Goal: Task Accomplishment & Management: Manage account settings

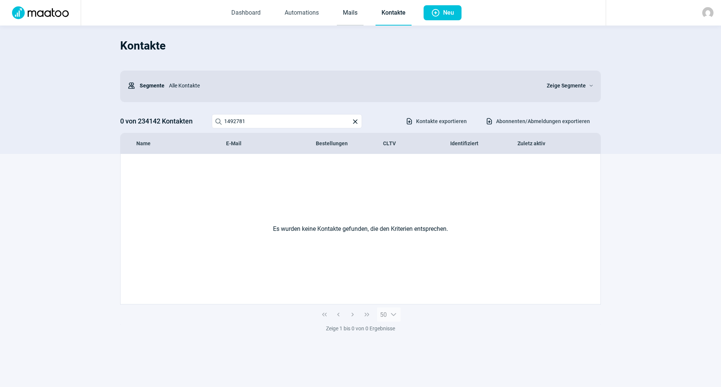
click at [350, 13] on link "Mails" at bounding box center [350, 13] width 27 height 25
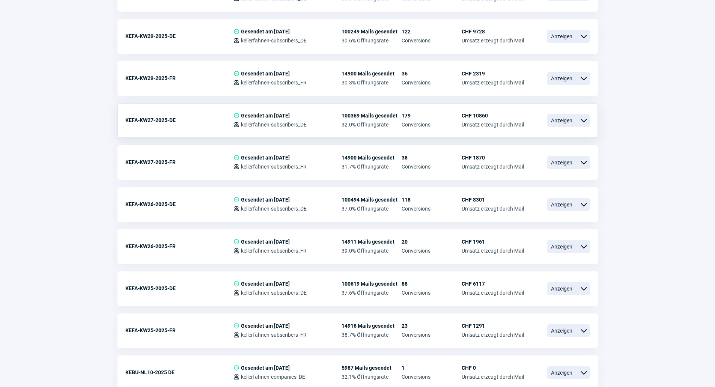
scroll to position [826, 0]
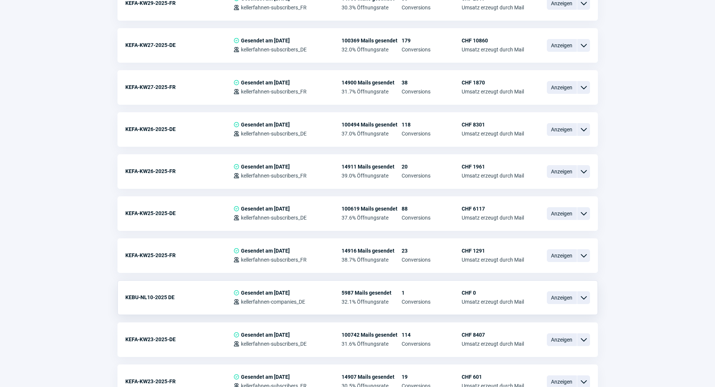
click at [582, 296] on span "ChevronDown icon" at bounding box center [583, 297] width 9 height 9
click at [580, 294] on span "ChevronDown icon" at bounding box center [583, 297] width 9 height 9
click at [568, 300] on span "Anzeigen" at bounding box center [562, 297] width 30 height 13
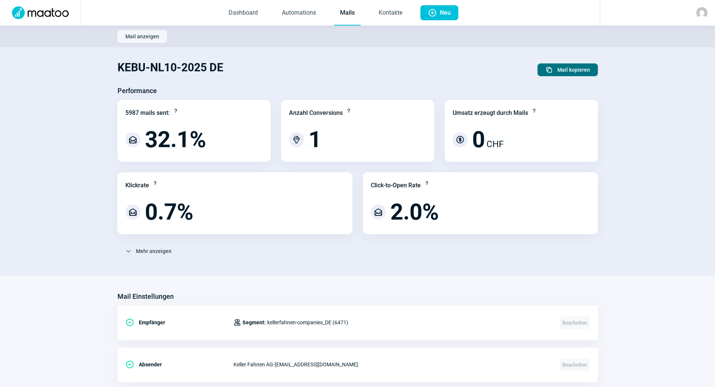
click at [580, 68] on span "Mail kopieren" at bounding box center [574, 70] width 33 height 12
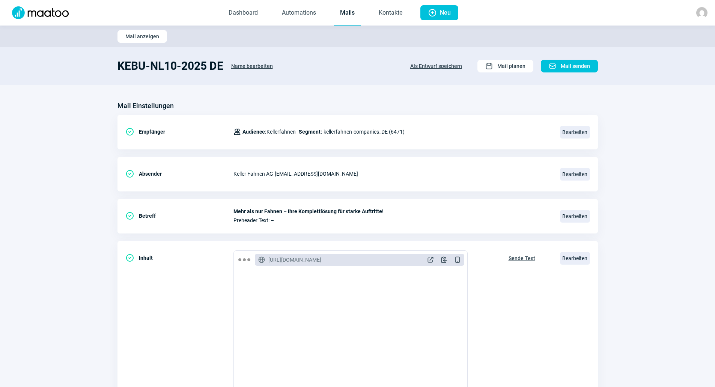
click at [255, 66] on span "Name bearbeiten" at bounding box center [252, 66] width 42 height 12
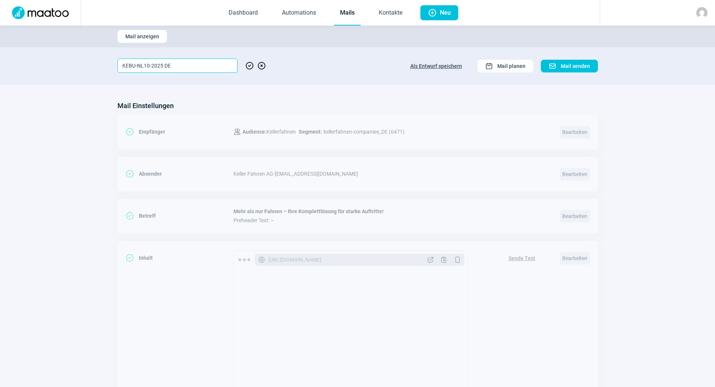
click at [147, 65] on input "KEBU-NL10-2025 DE" at bounding box center [178, 66] width 120 height 14
click at [149, 66] on input "KEBU-NL10-2025 DE" at bounding box center [178, 66] width 120 height 14
type input "KEBU-NL1-2025 DE"
click at [245, 83] on section "KEBU-NL1-2025 DE CheckCircle icon XCircle icon Als Entwurf speichern Calendar i…" at bounding box center [357, 66] width 715 height 38
click at [249, 66] on span "CheckCircle icon" at bounding box center [249, 66] width 9 height 14
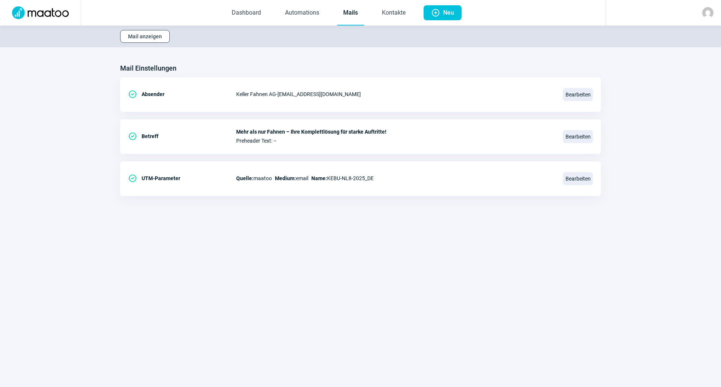
click at [149, 39] on span "Mail anzeigen" at bounding box center [145, 36] width 34 height 12
click at [137, 34] on span "Mail anzeigen" at bounding box center [145, 36] width 34 height 12
click at [297, 14] on link "Automations" at bounding box center [302, 13] width 46 height 25
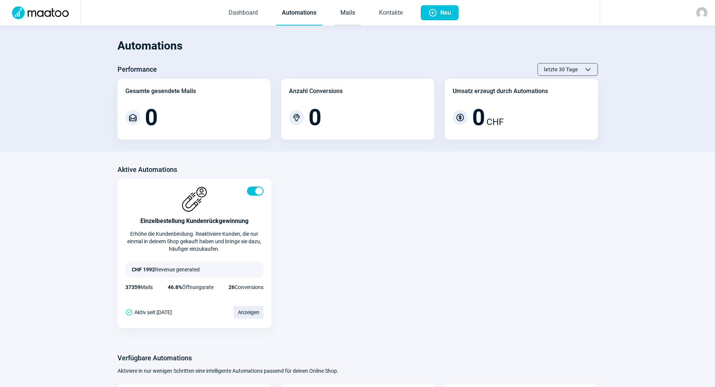
click at [356, 14] on link "Mails" at bounding box center [348, 13] width 27 height 25
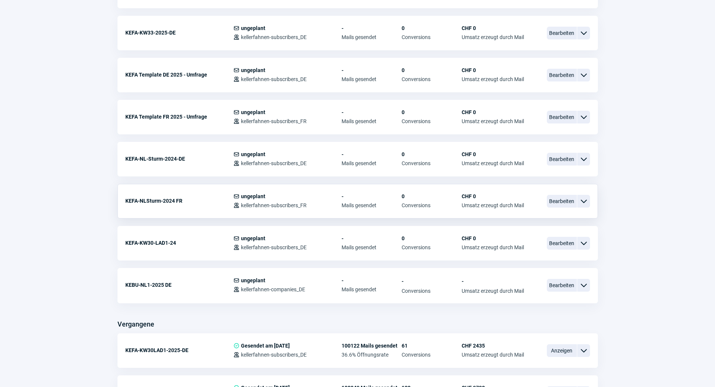
scroll to position [451, 0]
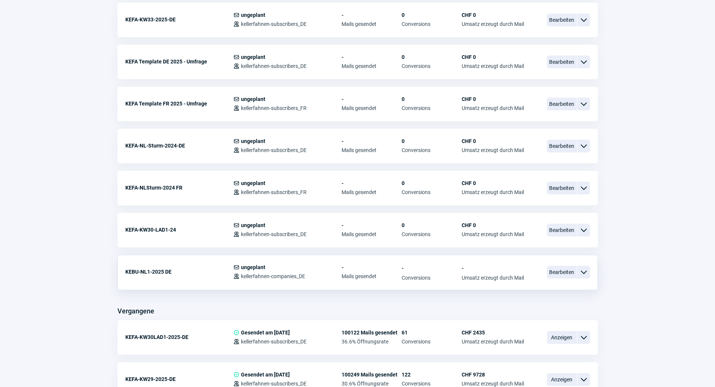
click at [224, 274] on div "KEBU-NL1-2025 DE" at bounding box center [179, 271] width 108 height 15
click at [253, 266] on span "ungeplant" at bounding box center [253, 267] width 24 height 6
click at [551, 275] on span "Bearbeiten" at bounding box center [562, 272] width 30 height 13
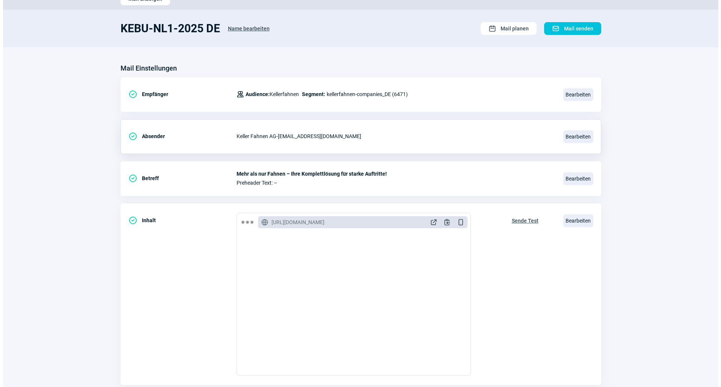
scroll to position [75, 0]
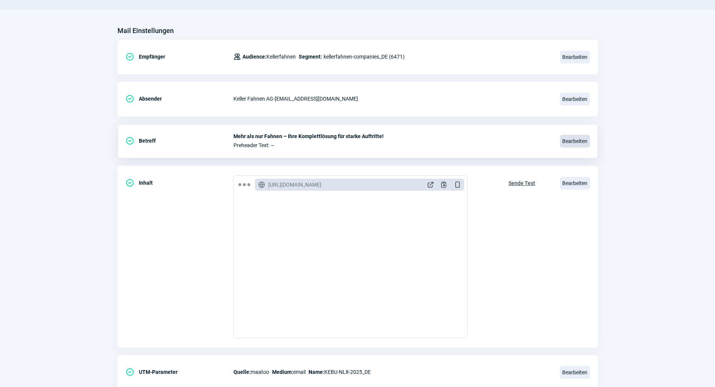
click at [582, 142] on span "Bearbeiten" at bounding box center [575, 141] width 30 height 13
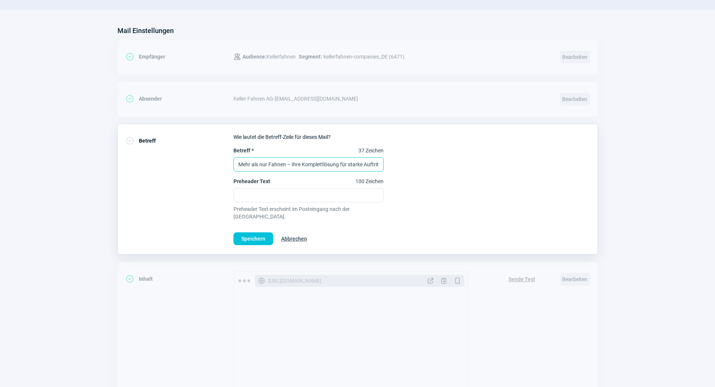
click at [317, 163] on input "Mehr als nur Fahnen – Ihre Komplettlösung für starke Auftritte!" at bounding box center [309, 164] width 150 height 14
paste input "Der richtige Stoff für jede Fahne – so finden Sie ihn"
type input "Der richtige Stoff für jede Fahne – so finden Sie ihn"
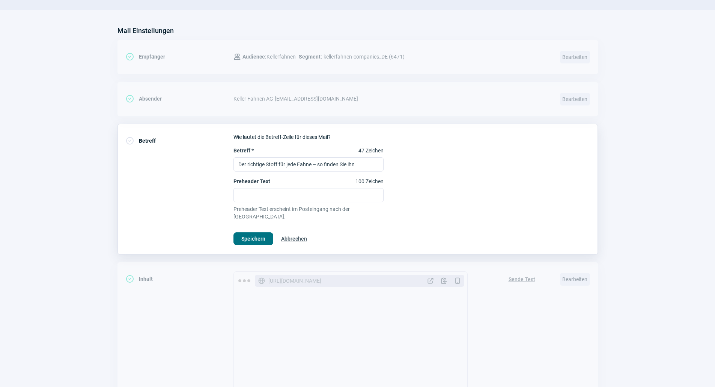
click at [263, 233] on span "Speichern" at bounding box center [253, 239] width 24 height 12
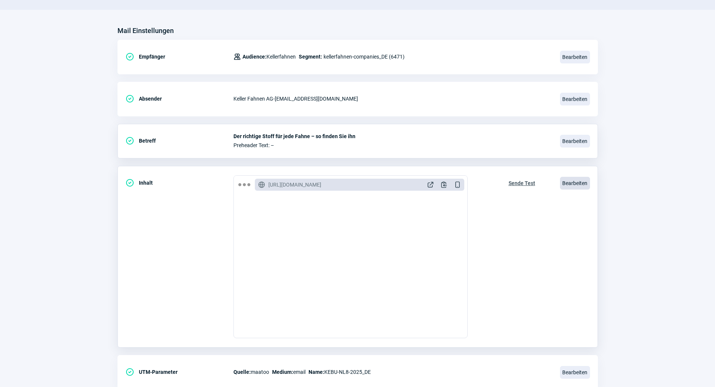
click at [575, 187] on span "Bearbeiten" at bounding box center [575, 183] width 30 height 13
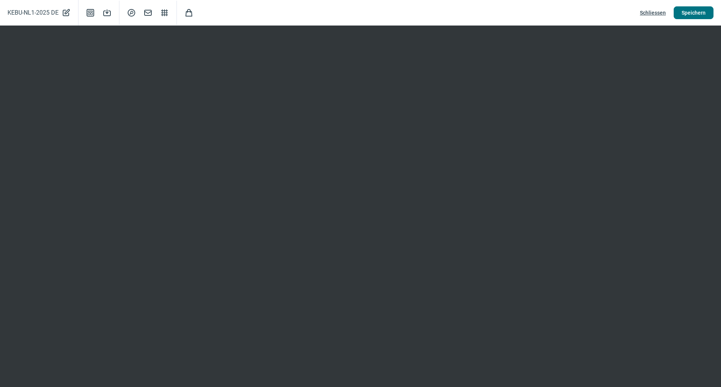
click at [686, 10] on span "Speichern" at bounding box center [694, 13] width 24 height 12
click at [654, 12] on span "Schliessen" at bounding box center [653, 13] width 26 height 12
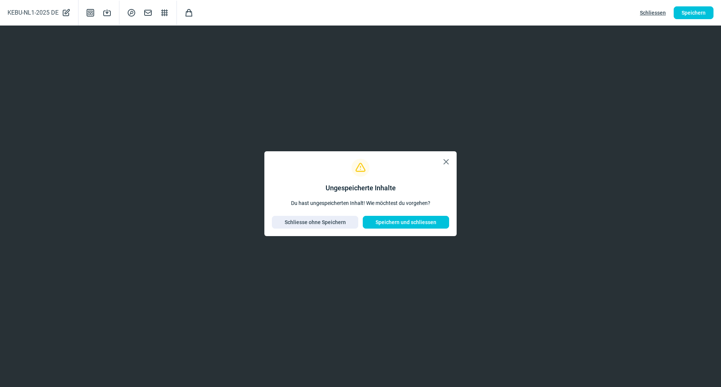
click at [447, 165] on span "X icon" at bounding box center [446, 161] width 9 height 9
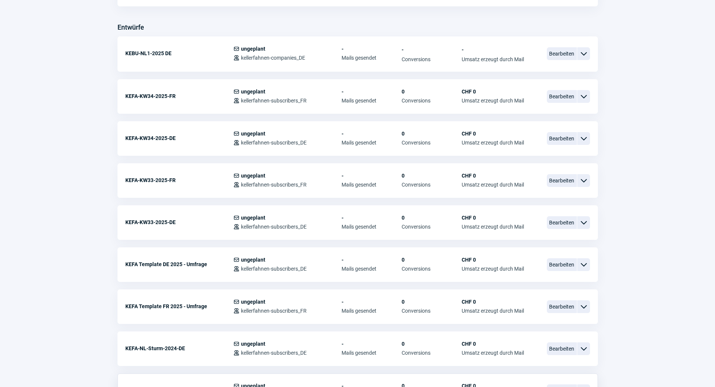
scroll to position [155, 0]
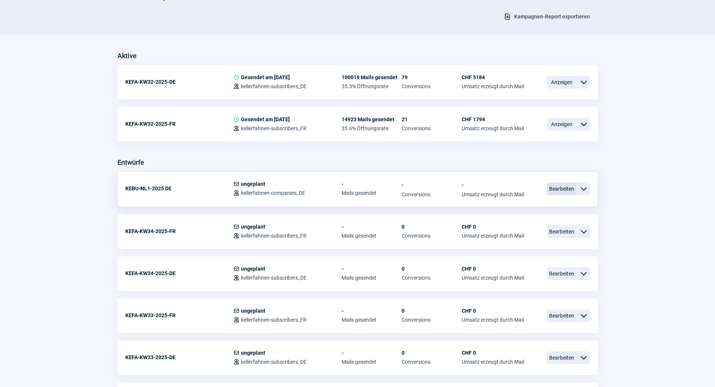
click at [561, 189] on span "Bearbeiten" at bounding box center [562, 189] width 30 height 13
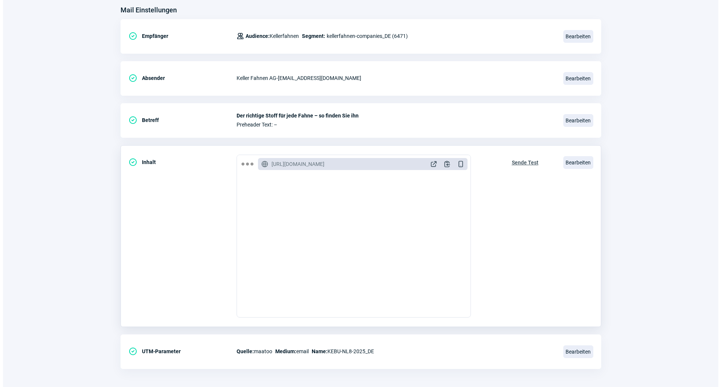
scroll to position [100, 0]
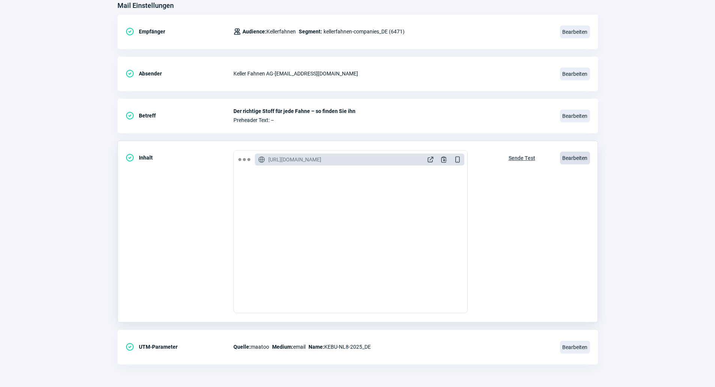
click at [581, 157] on span "Bearbeiten" at bounding box center [575, 158] width 30 height 13
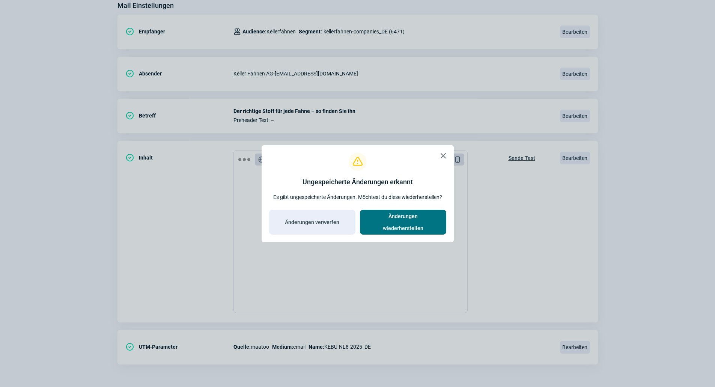
click at [416, 222] on span "Änderungen wiederherstellen" at bounding box center [403, 222] width 71 height 24
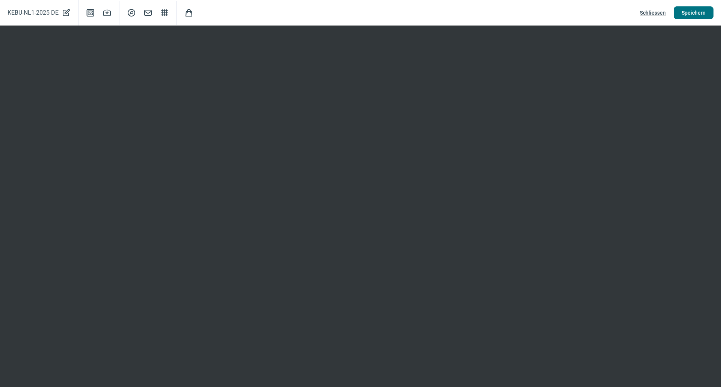
click at [687, 16] on span "Speichern" at bounding box center [694, 13] width 24 height 12
click at [656, 14] on span "Schliessen" at bounding box center [653, 13] width 26 height 12
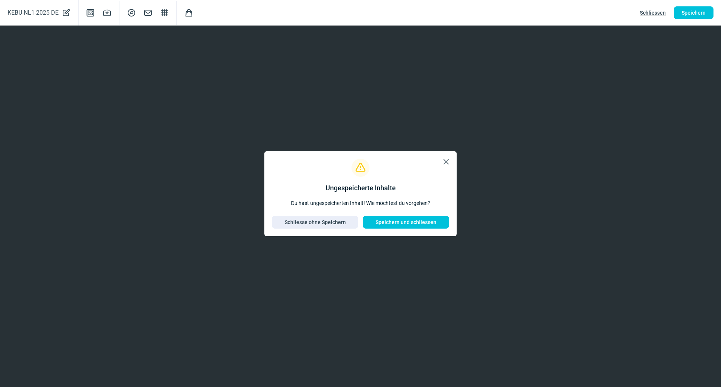
click at [444, 162] on span "X icon" at bounding box center [446, 161] width 9 height 9
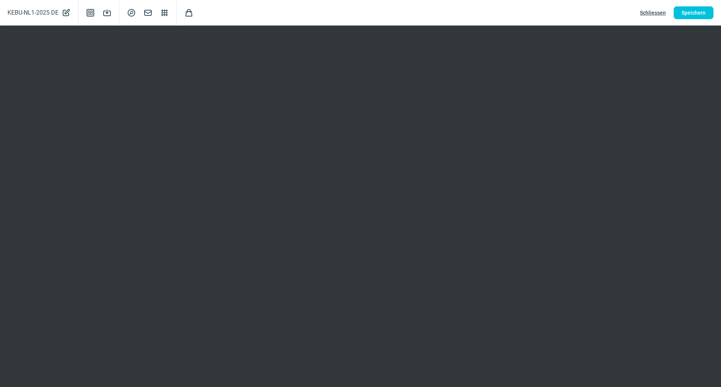
click at [650, 11] on span "Schliessen" at bounding box center [653, 13] width 26 height 12
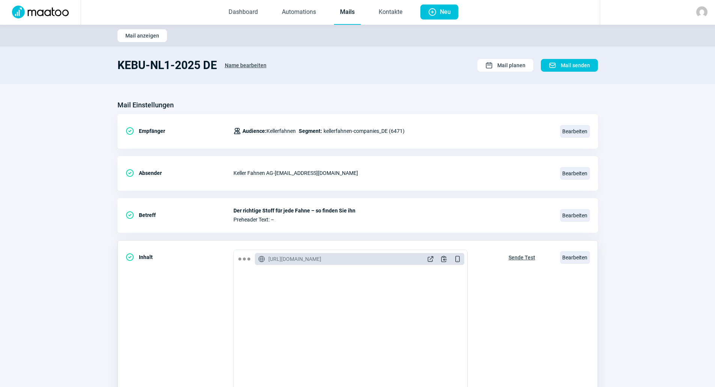
scroll to position [0, 0]
click at [574, 261] on span "Bearbeiten" at bounding box center [575, 258] width 30 height 13
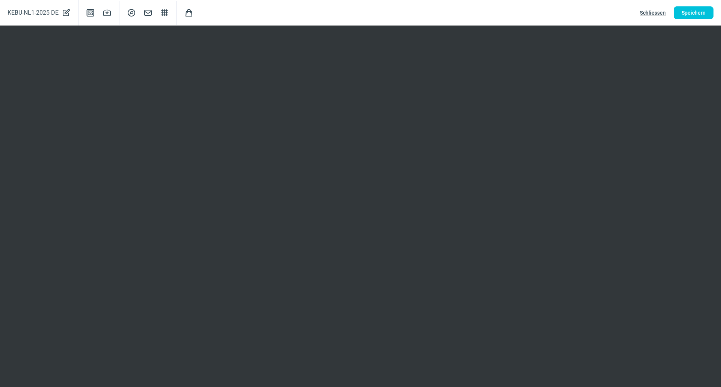
click at [660, 15] on span "Schliessen" at bounding box center [653, 13] width 26 height 12
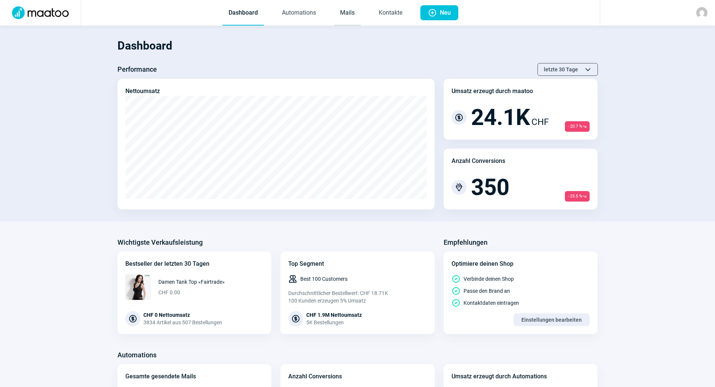
click at [349, 13] on link "Mails" at bounding box center [347, 13] width 27 height 25
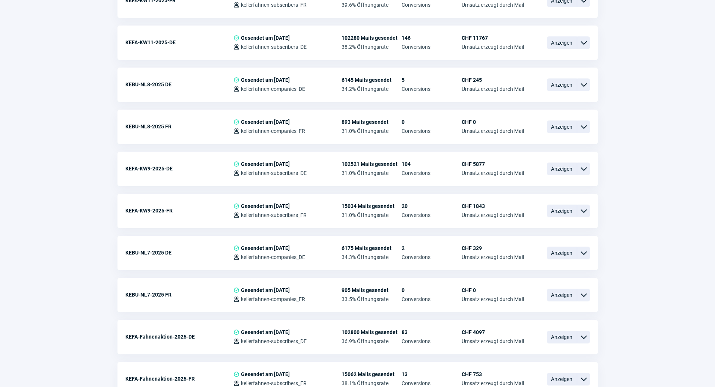
scroll to position [1915, 0]
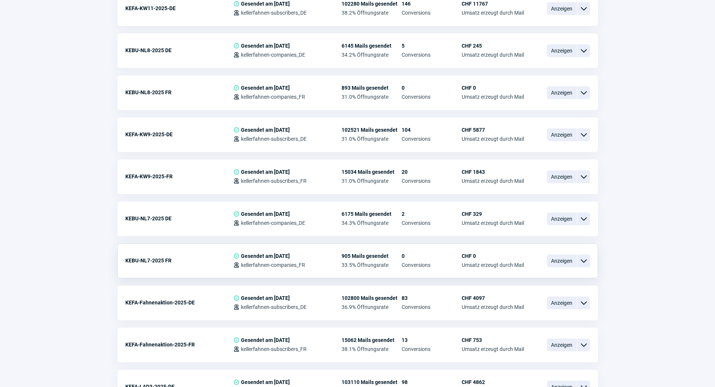
click at [588, 263] on span "ChevronDown icon" at bounding box center [583, 261] width 9 height 9
click at [530, 285] on div "Vorschau" at bounding box center [545, 292] width 90 height 14
click at [580, 217] on span "ChevronDown icon" at bounding box center [583, 218] width 9 height 9
click at [558, 243] on div "Vorschau" at bounding box center [545, 250] width 90 height 14
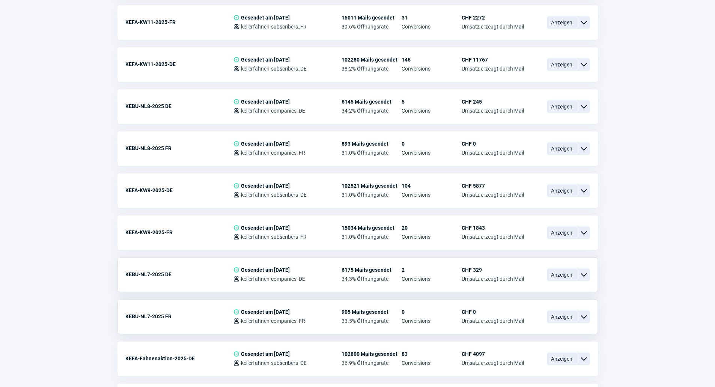
scroll to position [1840, 0]
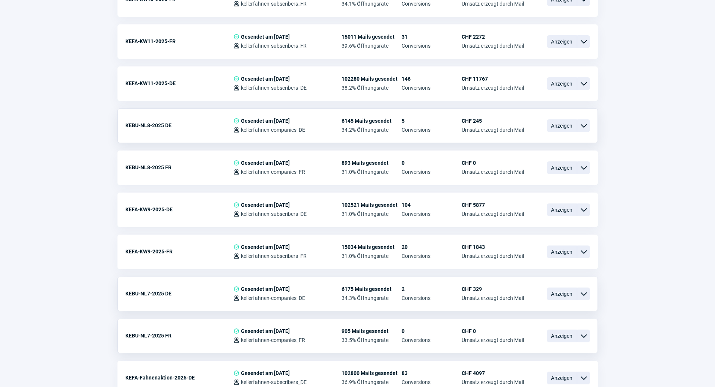
click at [581, 124] on span "ChevronDown icon" at bounding box center [583, 125] width 9 height 9
click at [543, 150] on div "Vorschau" at bounding box center [545, 157] width 90 height 14
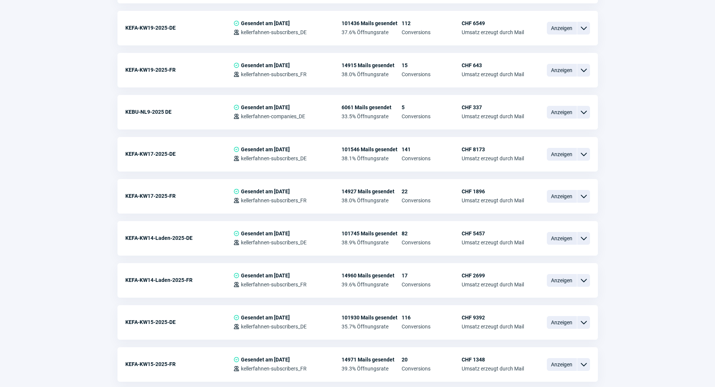
scroll to position [1390, 0]
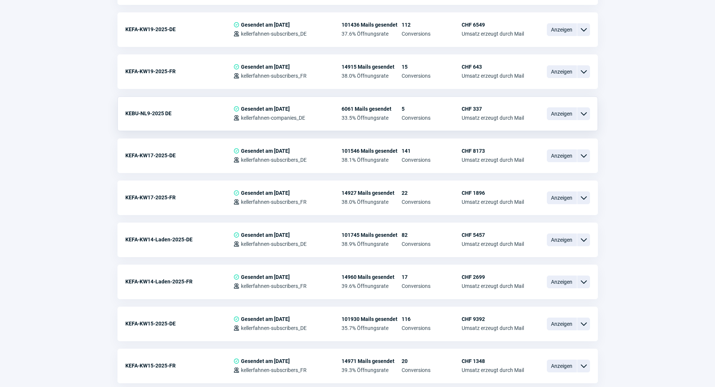
click at [582, 111] on span "ChevronDown icon" at bounding box center [583, 113] width 9 height 9
click at [546, 138] on div "Vorschau" at bounding box center [545, 145] width 90 height 14
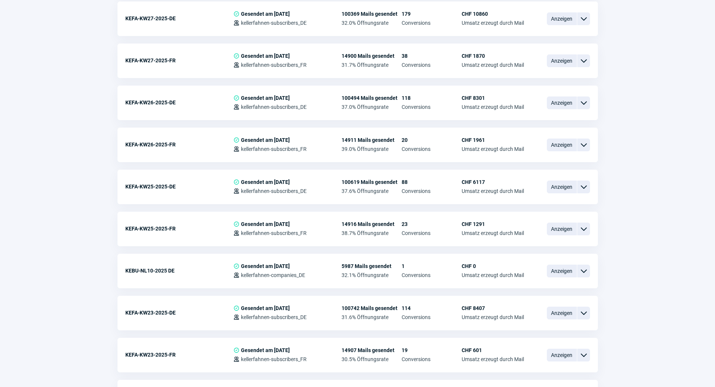
scroll to position [901, 0]
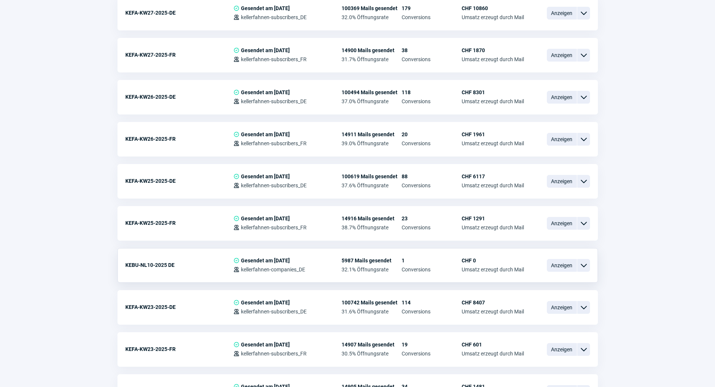
click at [587, 266] on span "ChevronDown icon" at bounding box center [583, 265] width 9 height 9
click at [549, 290] on div "Vorschau" at bounding box center [545, 297] width 90 height 14
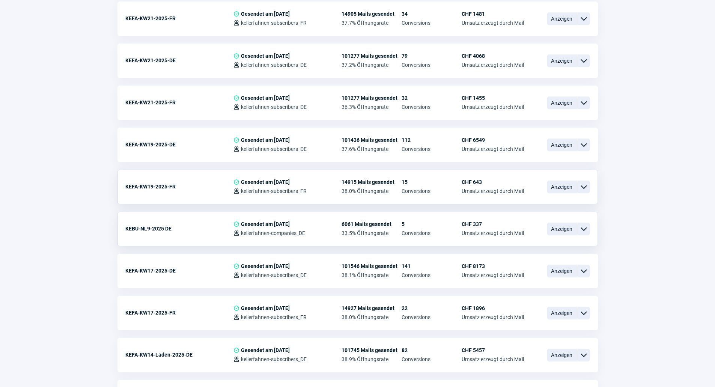
scroll to position [1277, 0]
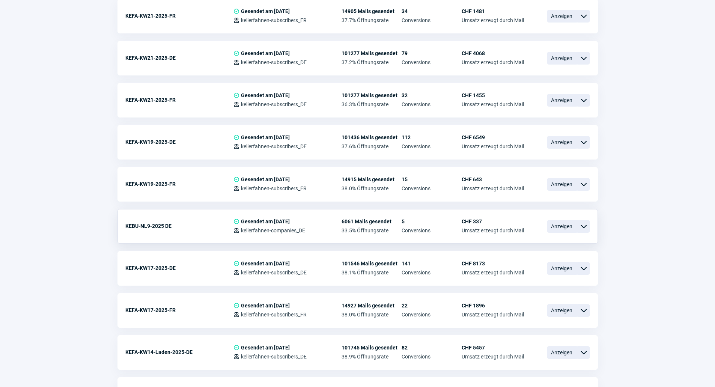
click at [587, 226] on span "ChevronDown icon" at bounding box center [583, 226] width 9 height 9
click at [537, 251] on div "Vorschau" at bounding box center [545, 258] width 90 height 14
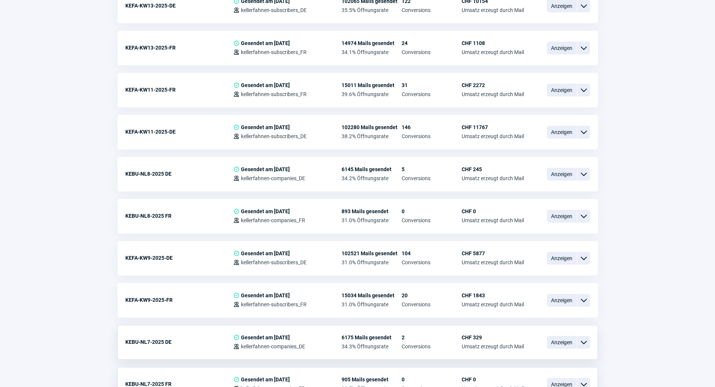
scroll to position [1803, 0]
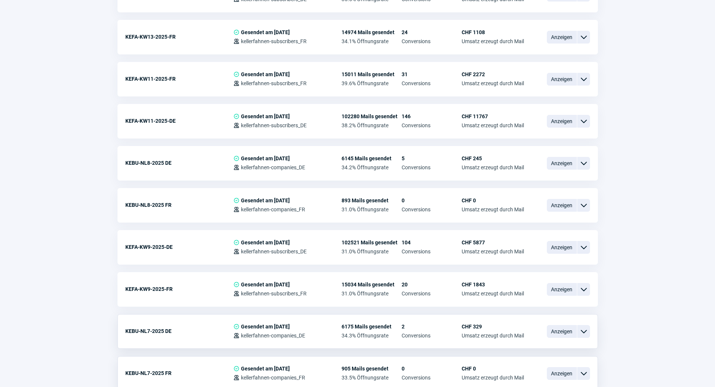
click at [586, 162] on span "ChevronDown icon" at bounding box center [583, 163] width 9 height 9
click at [563, 188] on div "Vorschau" at bounding box center [545, 195] width 90 height 14
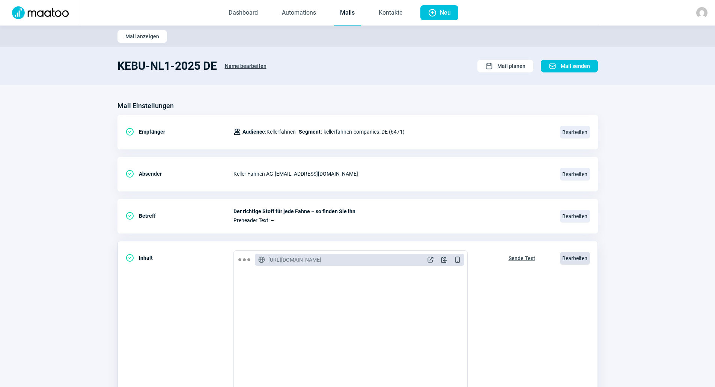
click at [578, 259] on span "Bearbeiten" at bounding box center [575, 258] width 30 height 13
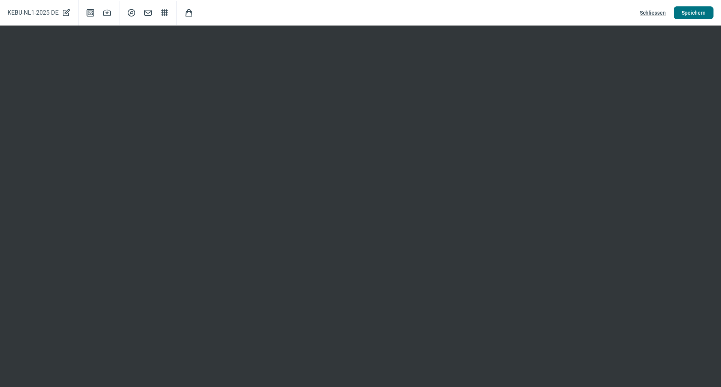
click at [695, 8] on span "Speichern" at bounding box center [694, 13] width 24 height 12
click at [652, 17] on span "Schliessen" at bounding box center [653, 13] width 26 height 12
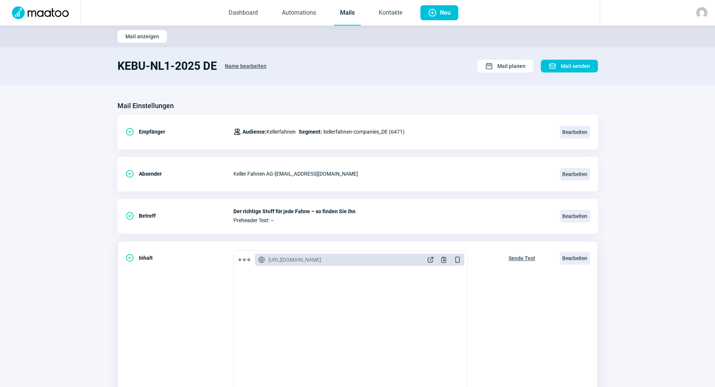
click at [520, 255] on span "Sende Test" at bounding box center [522, 258] width 27 height 12
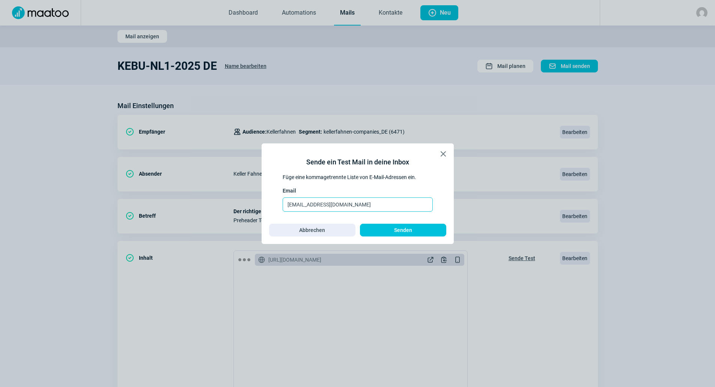
click at [389, 206] on input "carin.kessler@rosmerta.ch" at bounding box center [358, 205] width 150 height 14
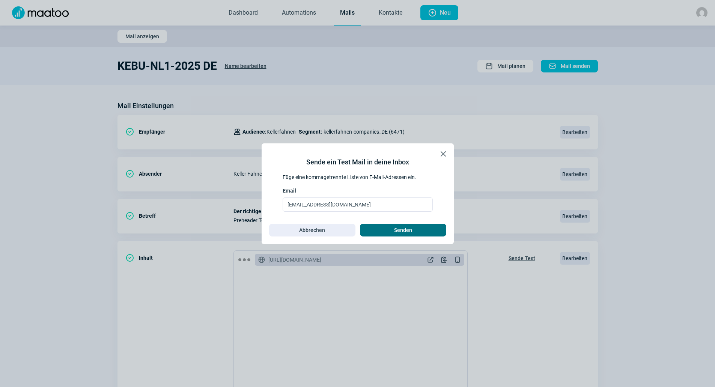
click at [392, 229] on span "Senden" at bounding box center [403, 230] width 71 height 12
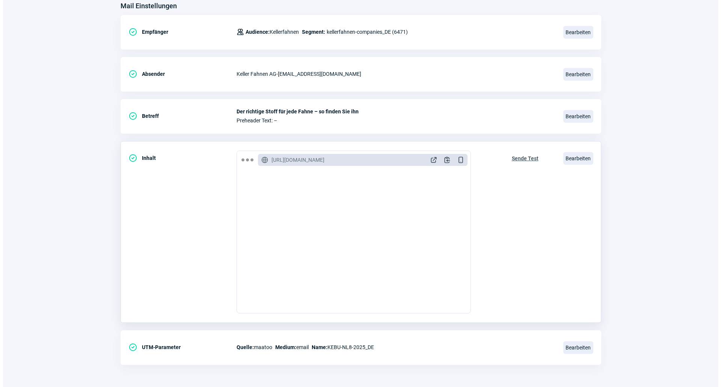
scroll to position [100, 0]
click at [582, 156] on span "Bearbeiten" at bounding box center [575, 158] width 30 height 13
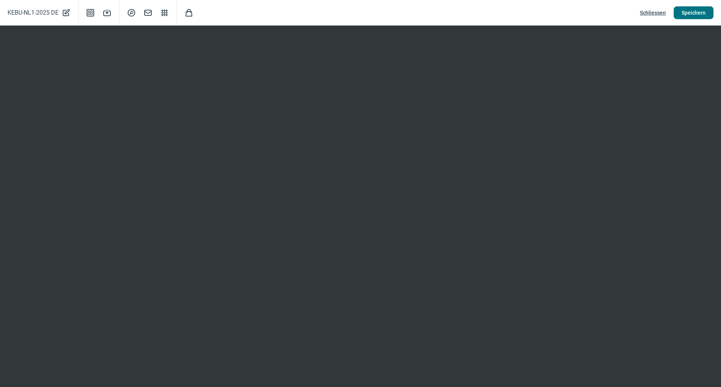
click at [694, 12] on span "Speichern" at bounding box center [694, 13] width 24 height 12
click at [657, 11] on span "Schliessen" at bounding box center [653, 13] width 26 height 12
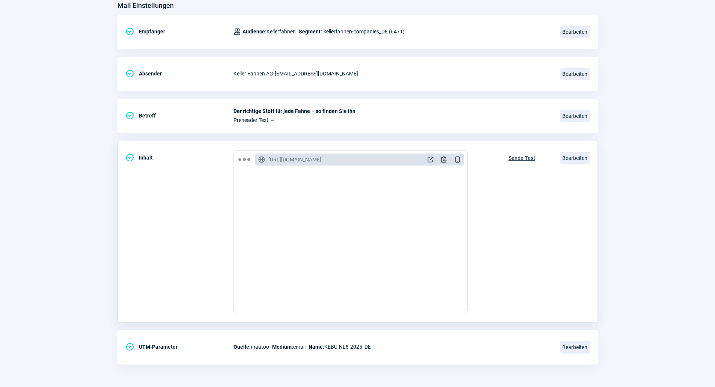
click at [524, 156] on span "Sende Test" at bounding box center [522, 158] width 27 height 12
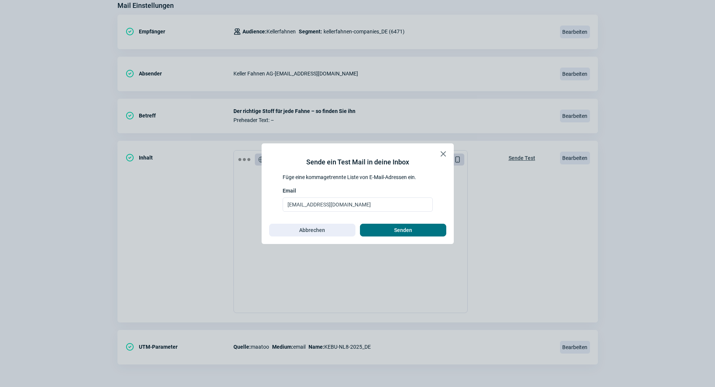
click at [391, 232] on span "Senden" at bounding box center [403, 230] width 71 height 12
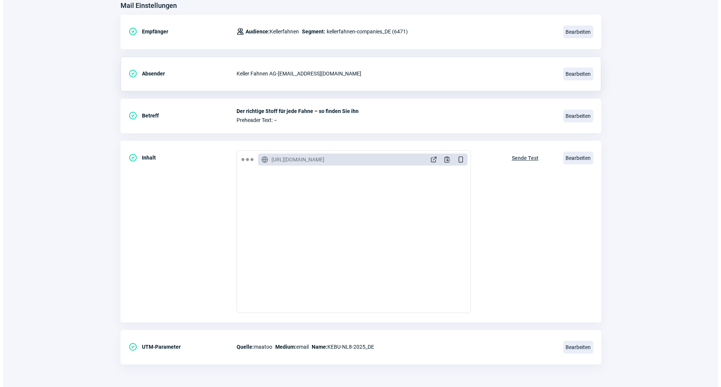
scroll to position [0, 0]
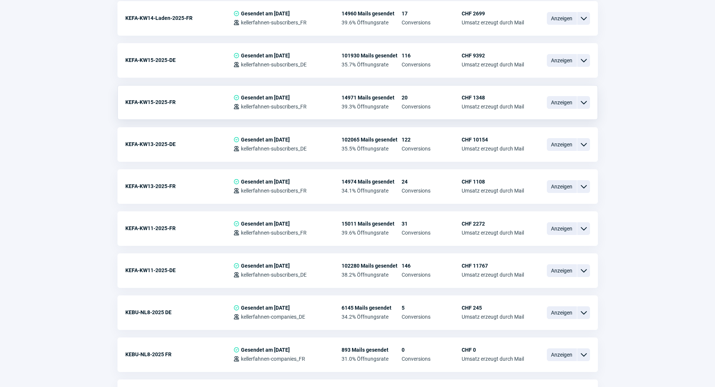
scroll to position [1690, 0]
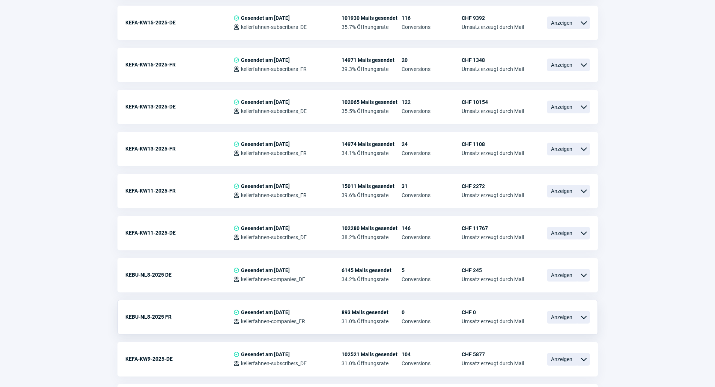
click at [580, 316] on span "ChevronDown icon" at bounding box center [583, 317] width 9 height 9
click at [563, 319] on span "Anzeigen" at bounding box center [562, 317] width 30 height 13
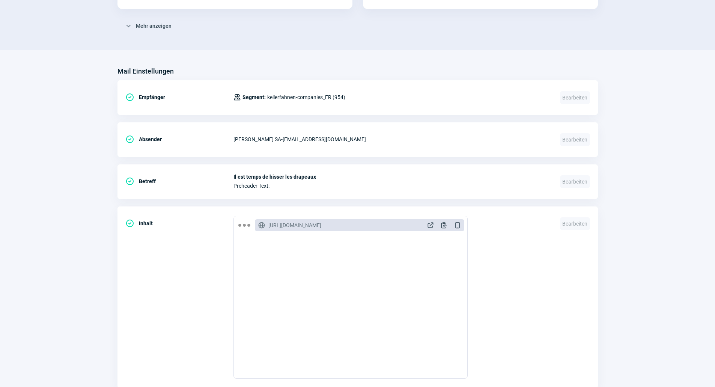
scroll to position [291, 0]
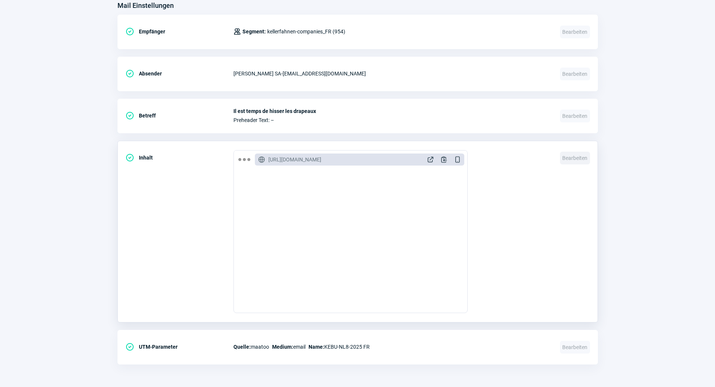
click at [584, 157] on span "Bearbeiten" at bounding box center [575, 158] width 30 height 13
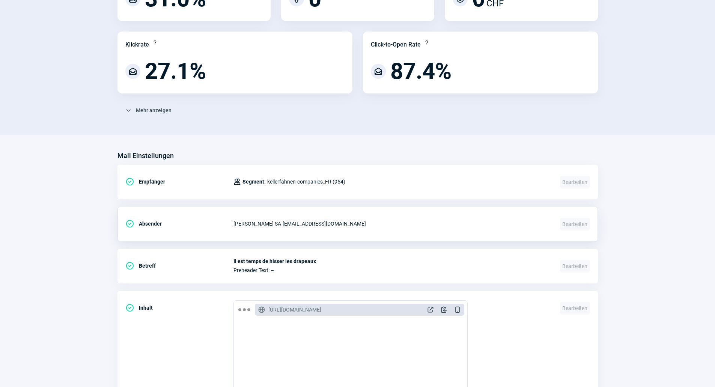
scroll to position [0, 0]
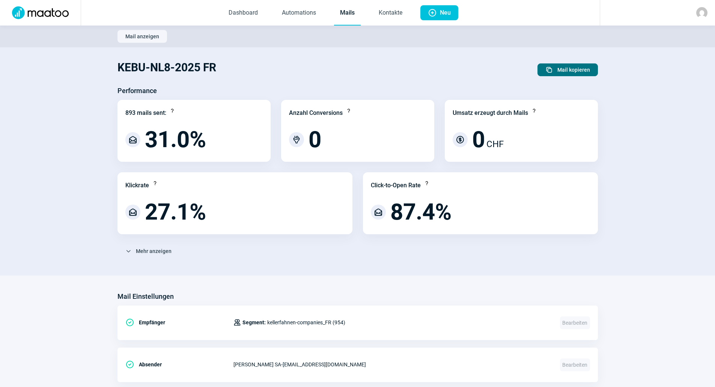
click at [588, 68] on span "Mail kopieren" at bounding box center [574, 70] width 33 height 12
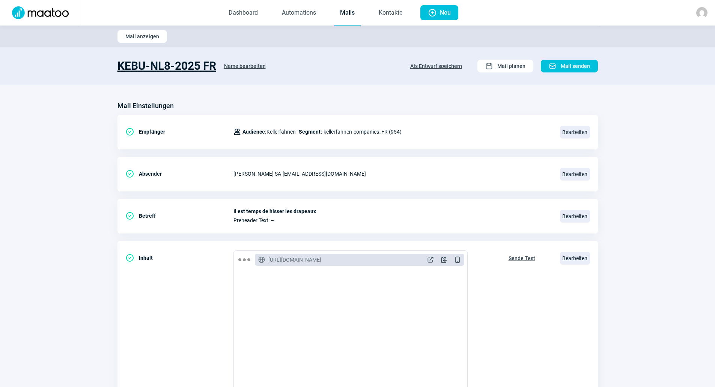
click at [186, 63] on h1 "KEBU-NL8-2025 FR" at bounding box center [167, 66] width 99 height 14
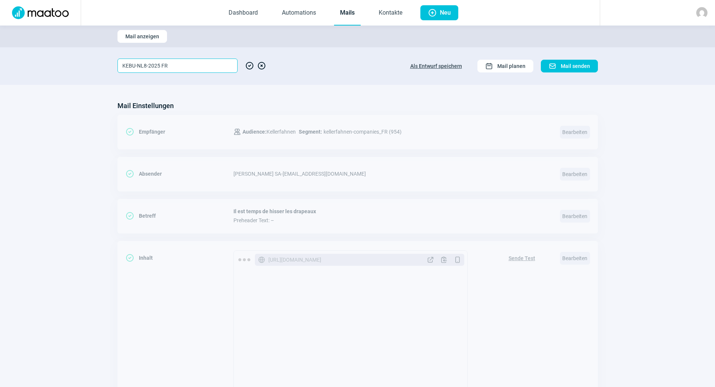
click at [146, 67] on input "KEBU-NL8-2025 FR" at bounding box center [178, 66] width 120 height 14
click at [182, 65] on input "KEBU-NL1-2025 FR" at bounding box center [178, 66] width 120 height 14
type input "KEBU-NL1-2025 FR"
click at [225, 88] on section "Mail Einstellungen CheckCircle icon Empfänger Users icon Audience: Kellerfahnen…" at bounding box center [357, 286] width 715 height 403
click at [297, 97] on section "Mail Einstellungen CheckCircle icon Empfänger Users icon Audience: Kellerfahnen…" at bounding box center [357, 286] width 715 height 403
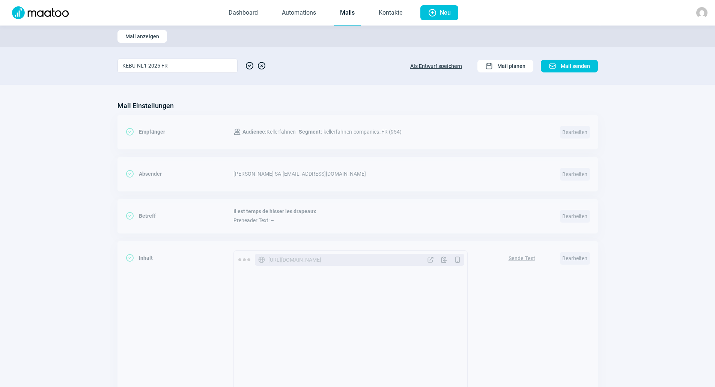
click at [297, 97] on section "Mail Einstellungen CheckCircle icon Empfänger Users icon Audience: Kellerfahnen…" at bounding box center [357, 286] width 715 height 403
click at [291, 98] on section "Mail Einstellungen CheckCircle icon Empfänger Users icon Audience: Kellerfahnen…" at bounding box center [357, 286] width 715 height 403
click at [249, 63] on span "CheckCircle icon" at bounding box center [249, 66] width 9 height 14
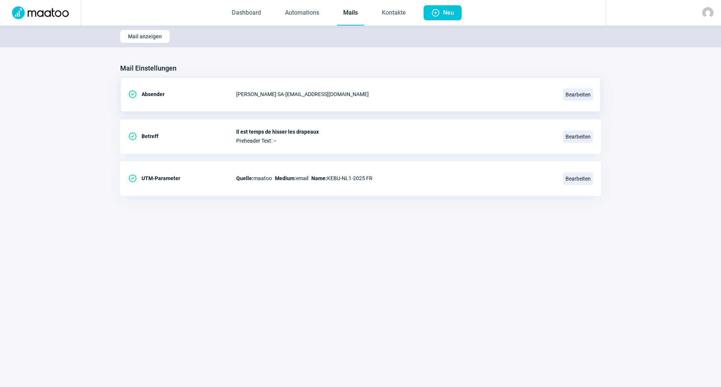
click at [395, 119] on div "CheckCircle icon Absender Keller Drapeaux SA - newsletter@kellerfahnen.ch Bearb…" at bounding box center [360, 136] width 481 height 35
click at [388, 135] on div "Il est temps de hisser les drapeaux Preheader Text: –" at bounding box center [395, 136] width 318 height 15
click at [584, 137] on span "Bearbeiten" at bounding box center [578, 136] width 30 height 13
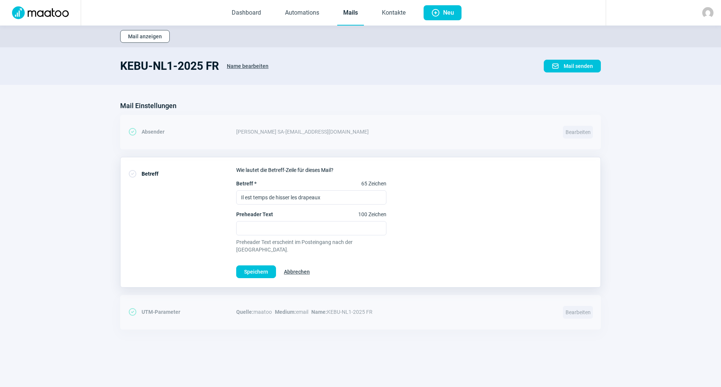
click at [138, 37] on span "Mail anzeigen" at bounding box center [145, 36] width 34 height 12
click at [50, 13] on img at bounding box center [41, 12] width 66 height 13
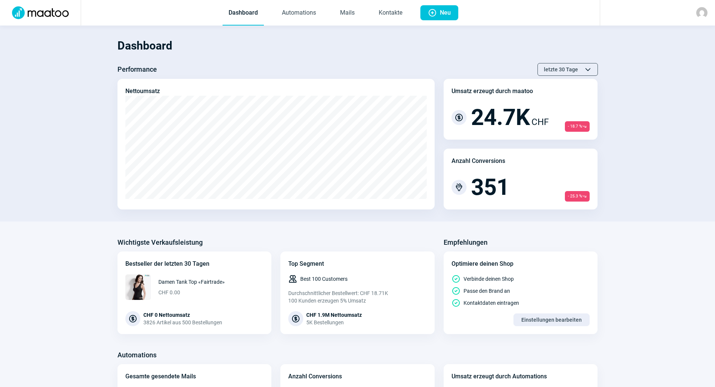
click at [238, 61] on div "Dashboard Performance letzte 30 Tage ChevronUp icon ChevronDown icon Nettoumsat…" at bounding box center [358, 121] width 481 height 177
click at [347, 14] on link "Mails" at bounding box center [347, 13] width 27 height 25
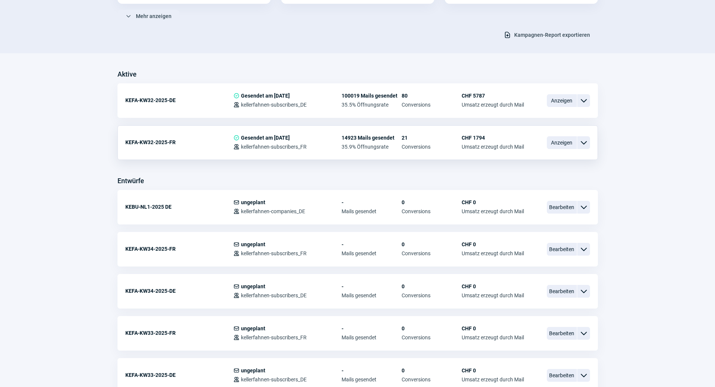
scroll to position [150, 0]
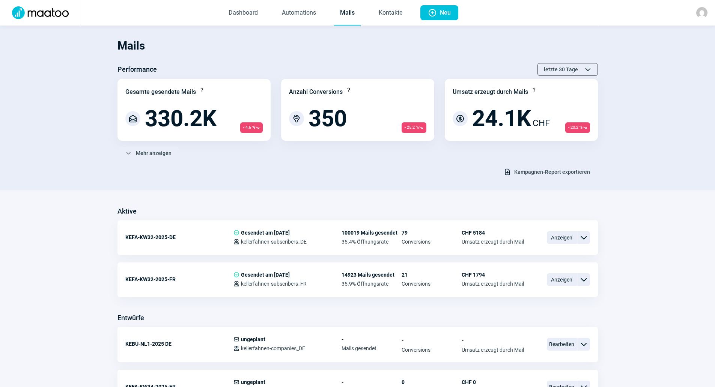
scroll to position [1803, 0]
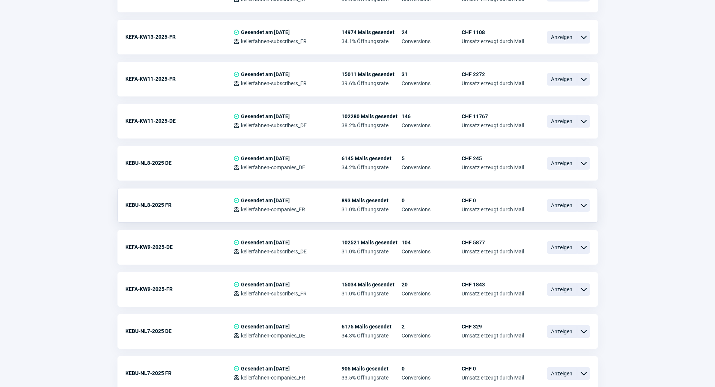
click at [585, 205] on span "ChevronDown icon" at bounding box center [583, 205] width 9 height 9
click at [541, 230] on div "Vorschau" at bounding box center [545, 237] width 90 height 14
click at [555, 207] on span "Anzeigen" at bounding box center [562, 205] width 30 height 13
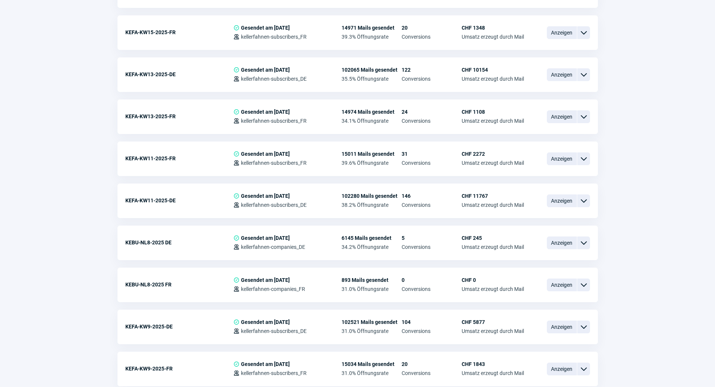
scroll to position [1803, 0]
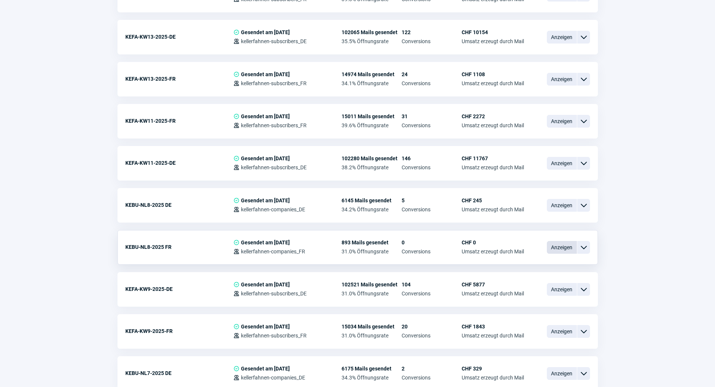
click at [560, 245] on span "Anzeigen" at bounding box center [562, 247] width 30 height 13
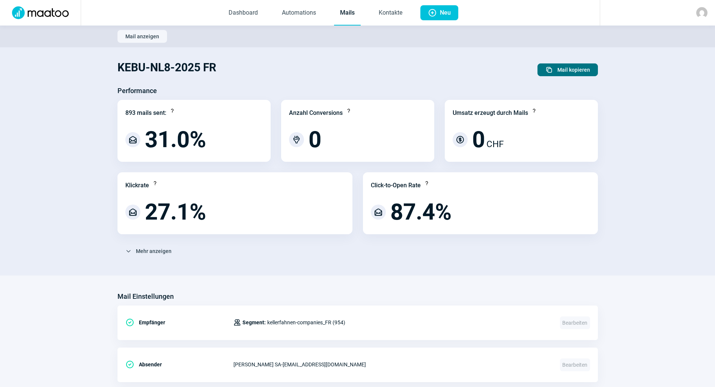
click at [580, 74] on span "Mail kopieren" at bounding box center [574, 70] width 33 height 12
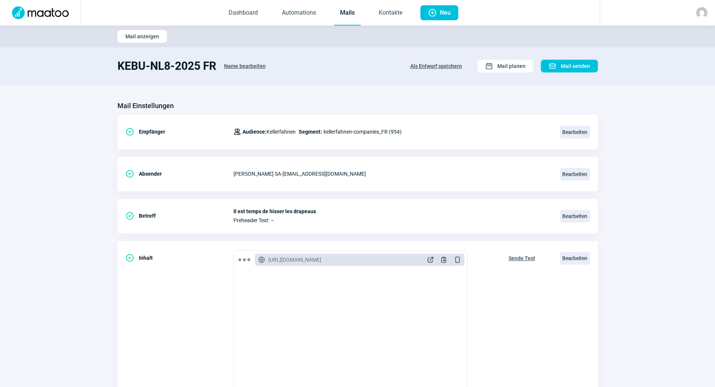
click at [255, 92] on section "Mail Einstellungen CheckCircle icon Empfänger Users icon Audience: Kellerfahnen…" at bounding box center [357, 286] width 715 height 403
click at [242, 64] on span "Name bearbeiten" at bounding box center [245, 66] width 42 height 12
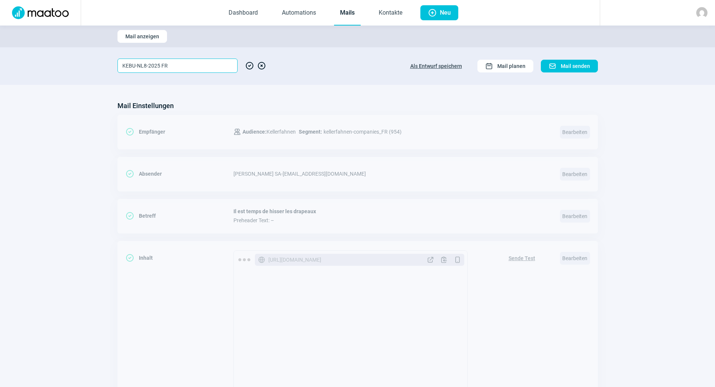
click at [145, 65] on input "KEBU-NL8-2025 FR" at bounding box center [178, 66] width 120 height 14
type input "KEBU-NL1-2025 FR"
click at [249, 67] on span "CheckCircle icon" at bounding box center [249, 66] width 9 height 14
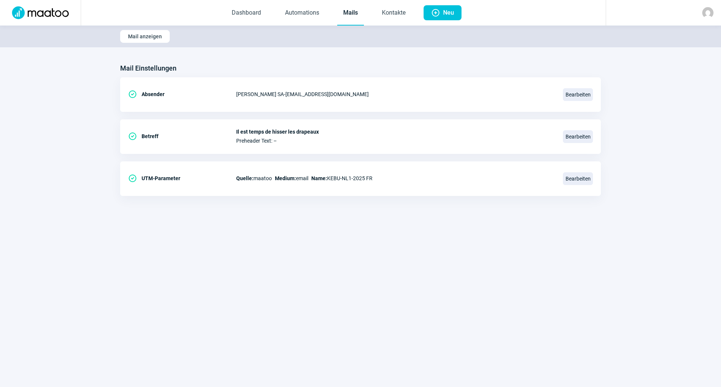
click at [42, 16] on img at bounding box center [41, 12] width 66 height 13
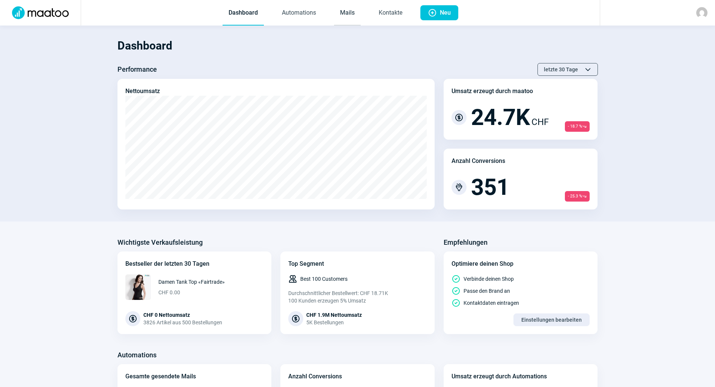
click at [351, 13] on link "Mails" at bounding box center [347, 13] width 27 height 25
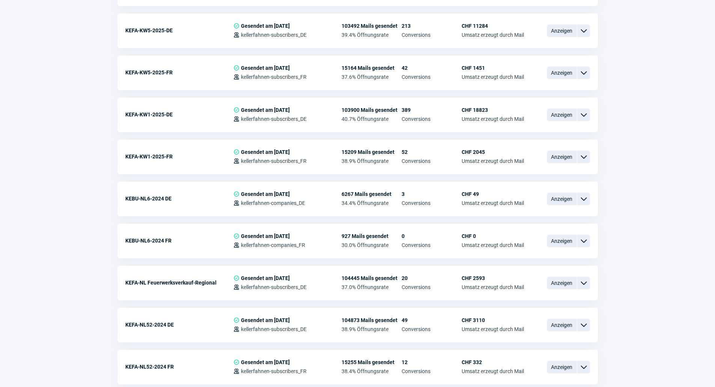
scroll to position [2441, 0]
click at [561, 241] on span "Anzeigen" at bounding box center [562, 240] width 30 height 13
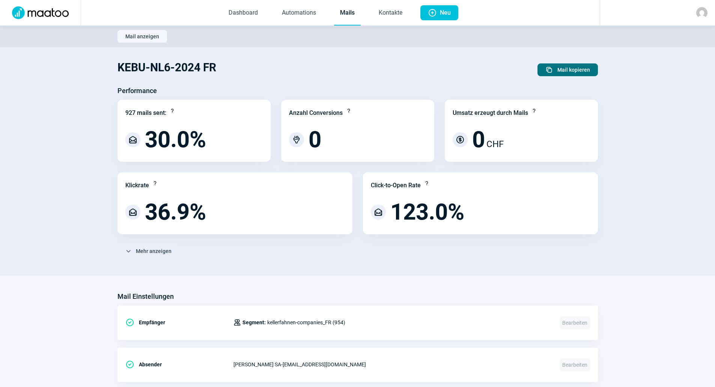
click at [578, 72] on span "Mail kopieren" at bounding box center [574, 70] width 33 height 12
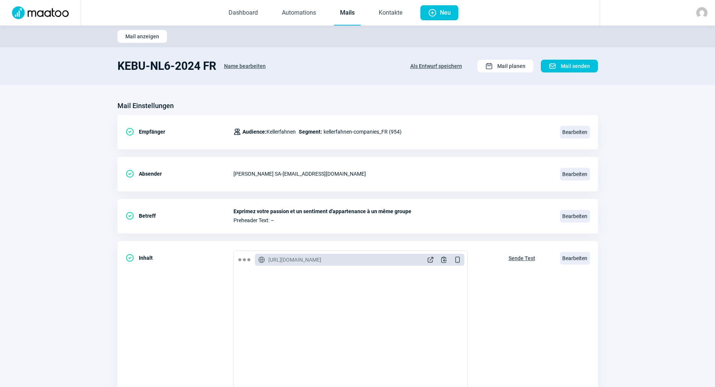
click at [244, 65] on span "Name bearbeiten" at bounding box center [245, 66] width 42 height 12
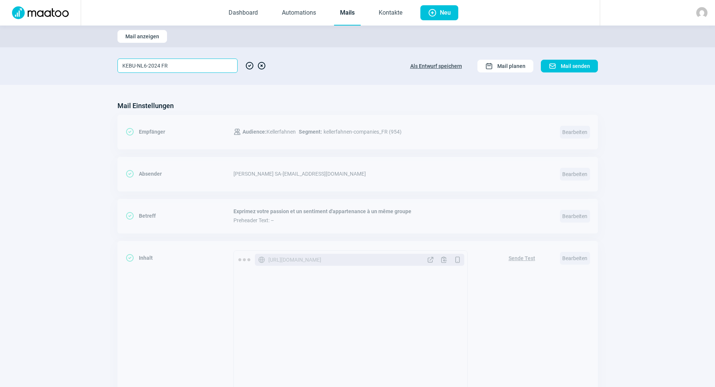
click at [146, 65] on input "KEBU-NL6-2024 FR" at bounding box center [178, 66] width 120 height 14
click at [211, 82] on section "KEBU-NL1-2024 FR CheckCircle icon XCircle icon Als Entwurf speichern Calendar i…" at bounding box center [357, 66] width 715 height 38
click at [159, 66] on input "KEBU-NL1-2024 FR" at bounding box center [178, 66] width 120 height 14
type input "KEBU-NL1-202 FR"
click at [230, 39] on div "Mail anzeigen" at bounding box center [358, 36] width 481 height 13
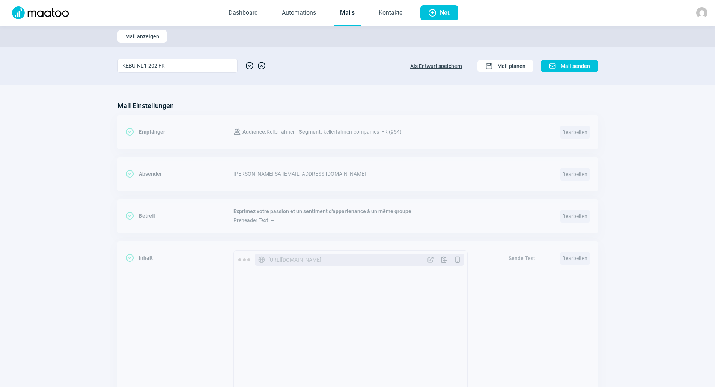
click at [45, 12] on img at bounding box center [41, 12] width 66 height 13
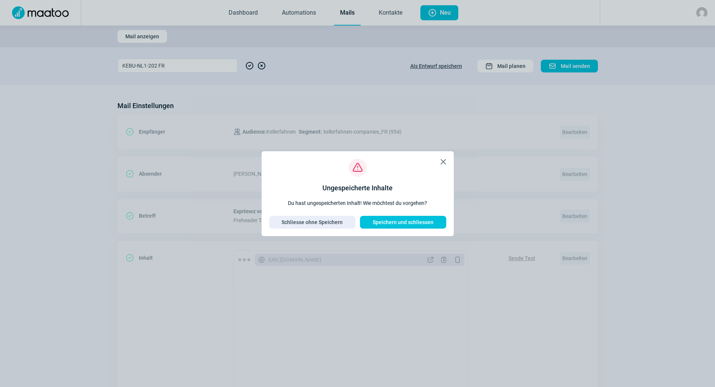
click at [448, 160] on span "X icon" at bounding box center [443, 161] width 9 height 9
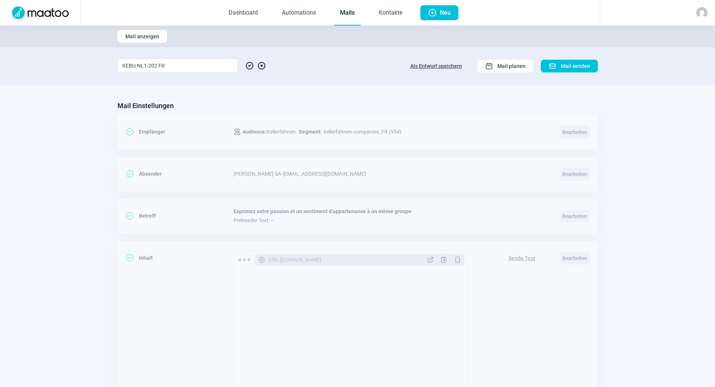
click at [261, 65] on span "XCircle icon" at bounding box center [261, 66] width 9 height 14
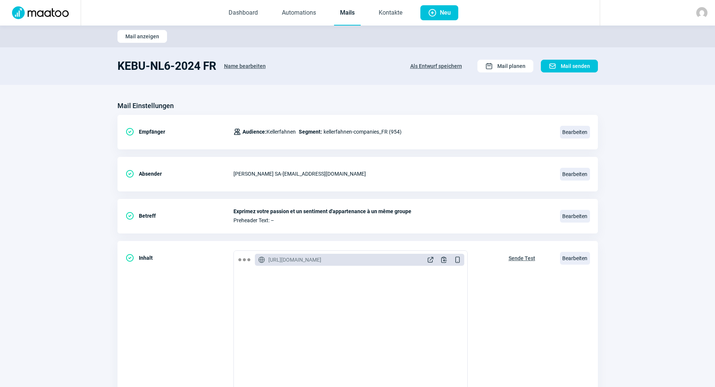
click at [20, 14] on img at bounding box center [41, 12] width 66 height 13
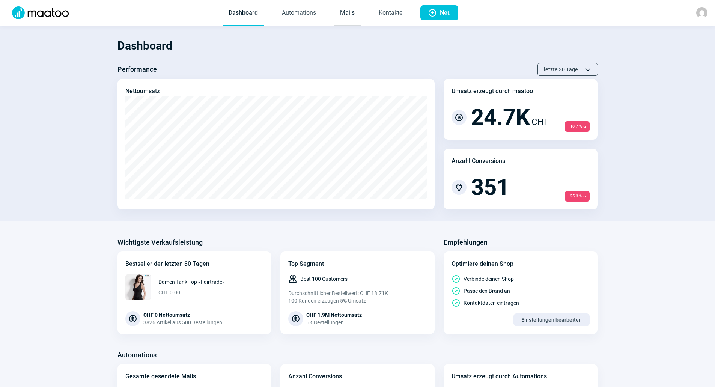
click at [338, 10] on link "Mails" at bounding box center [347, 13] width 27 height 25
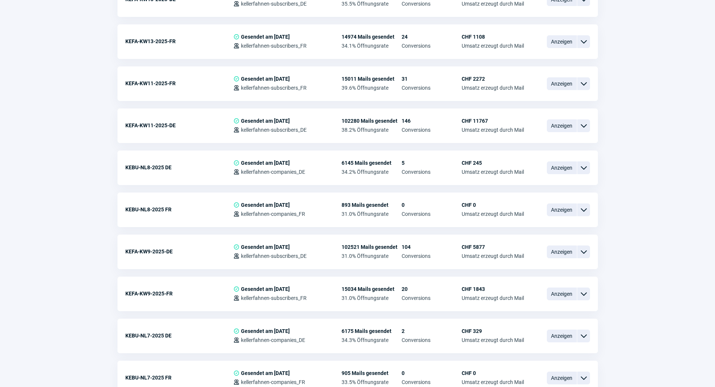
scroll to position [1990, 0]
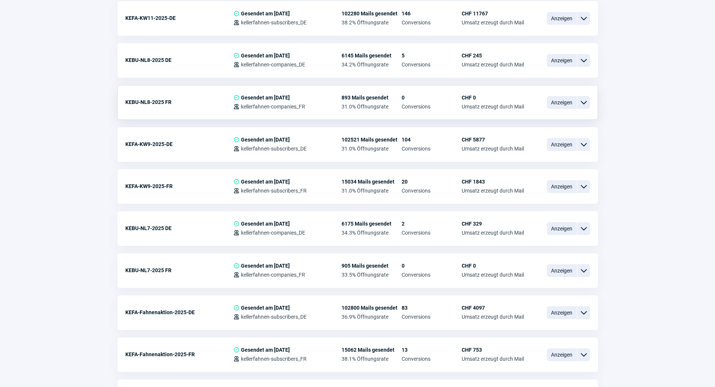
click at [580, 103] on span "ChevronDown icon" at bounding box center [583, 102] width 9 height 9
click at [561, 97] on span "Anzeigen" at bounding box center [562, 102] width 30 height 13
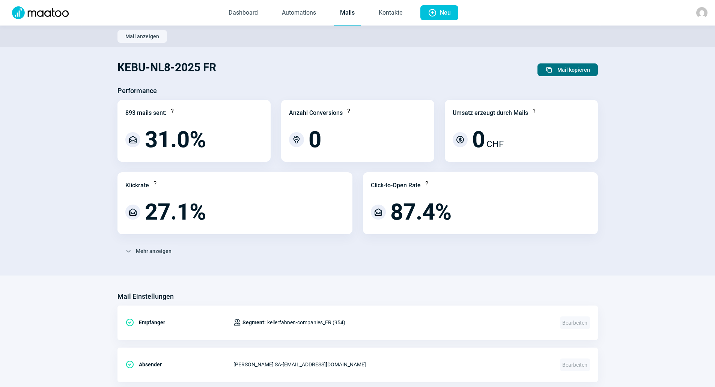
click at [559, 72] on span "Mail kopieren" at bounding box center [574, 70] width 33 height 12
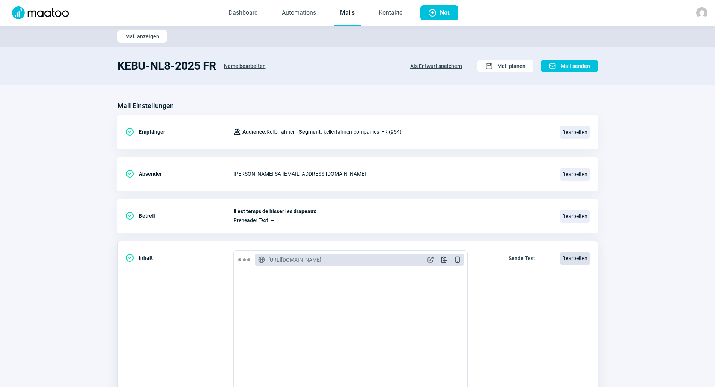
click at [570, 260] on span "Bearbeiten" at bounding box center [575, 258] width 30 height 13
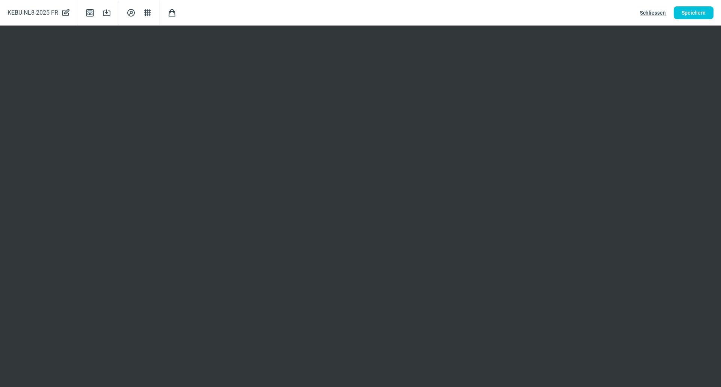
click at [66, 13] on span "PencilAlt icon" at bounding box center [65, 13] width 9 height 11
click at [38, 12] on input "KEBU-NL8-2025 FR" at bounding box center [68, 13] width 120 height 14
type input "KEBU-NL1-2025 FR"
click at [139, 12] on span "CheckCircle icon" at bounding box center [139, 13] width 9 height 14
click at [691, 9] on span "Speichern" at bounding box center [694, 13] width 24 height 12
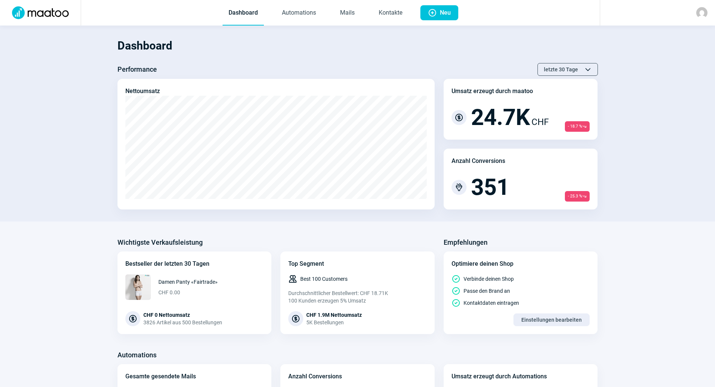
drag, startPoint x: 349, startPoint y: 14, endPoint x: 426, endPoint y: 0, distance: 78.5
click at [349, 14] on link "Mails" at bounding box center [347, 13] width 27 height 25
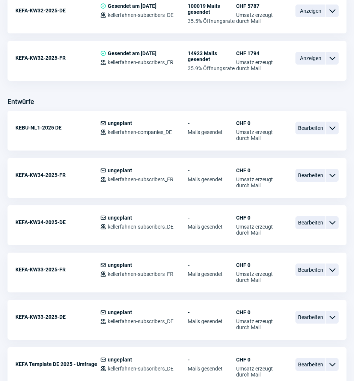
scroll to position [150, 0]
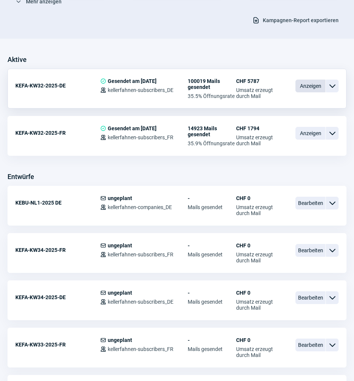
click at [318, 88] on span "Anzeigen" at bounding box center [311, 86] width 30 height 13
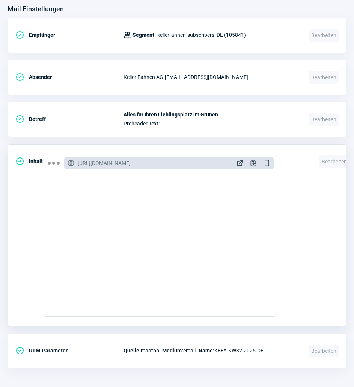
scroll to position [290, 0]
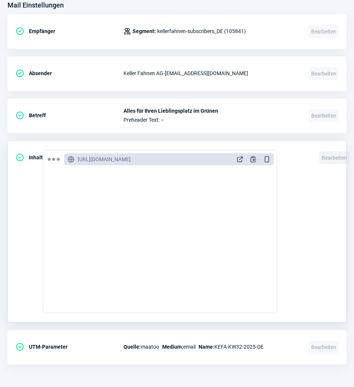
click at [332, 155] on span "Bearbeiten" at bounding box center [334, 157] width 30 height 13
click at [330, 159] on span "Bearbeiten" at bounding box center [334, 157] width 30 height 13
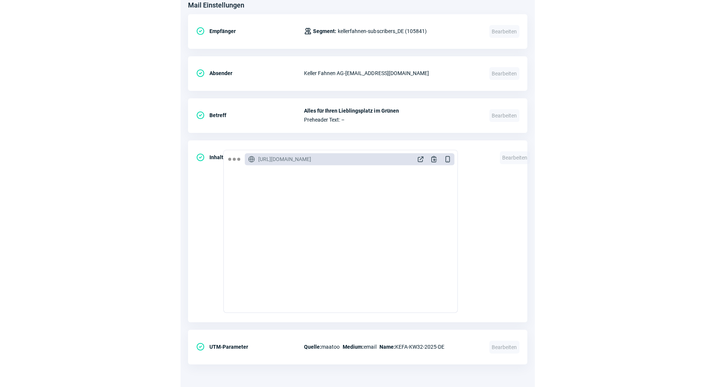
scroll to position [291, 0]
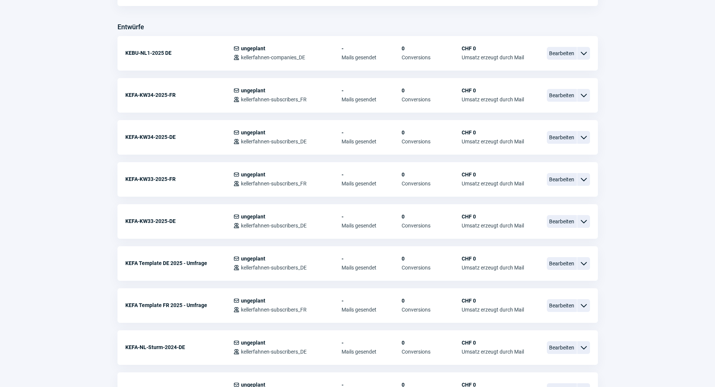
scroll to position [150, 0]
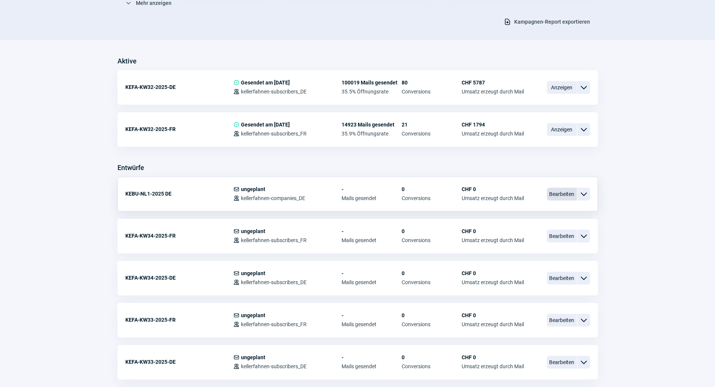
click at [359, 198] on span "Bearbeiten" at bounding box center [562, 194] width 30 height 13
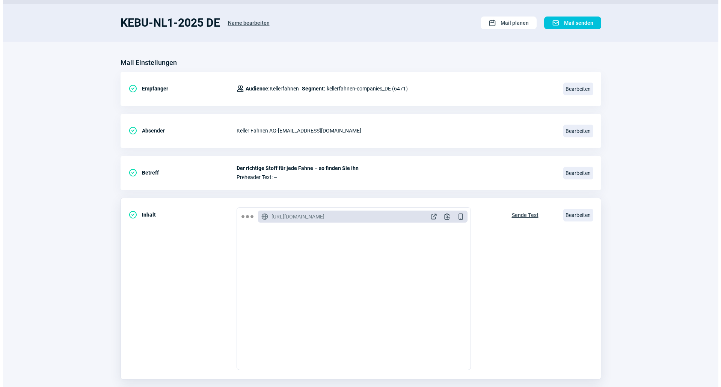
scroll to position [100, 0]
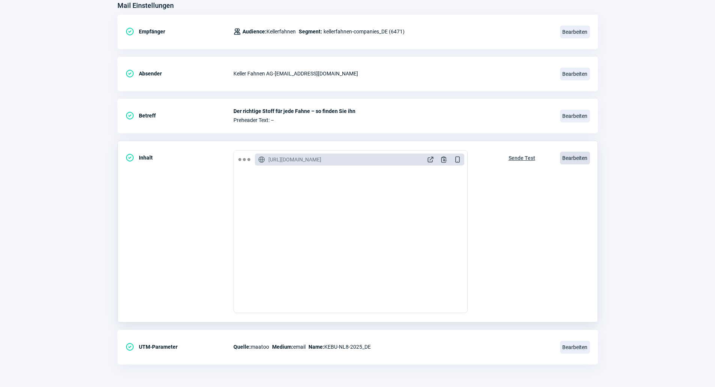
click at [359, 162] on span "Bearbeiten" at bounding box center [575, 158] width 30 height 13
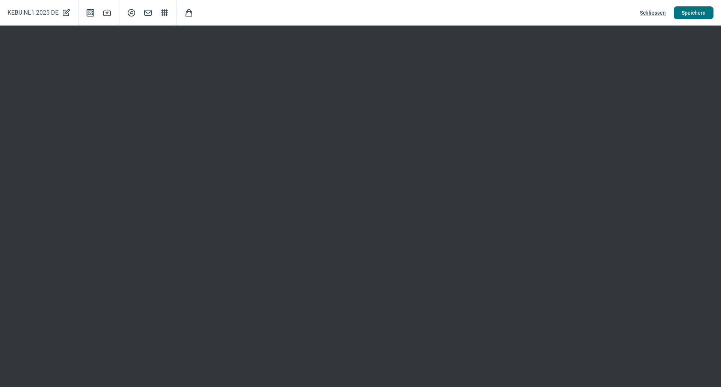
click at [359, 13] on span "Speichern" at bounding box center [694, 13] width 24 height 12
click at [359, 14] on span "Schliessen" at bounding box center [653, 13] width 26 height 12
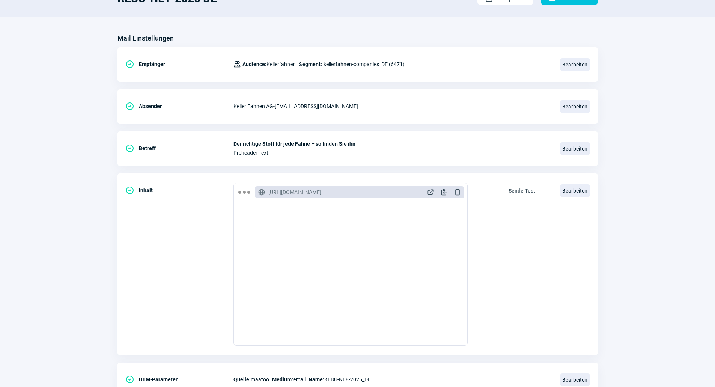
scroll to position [0, 0]
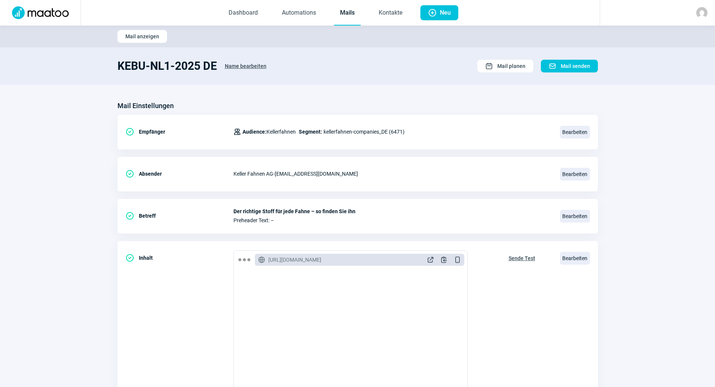
click at [347, 13] on link "Mails" at bounding box center [347, 13] width 27 height 25
click at [346, 15] on link "Mails" at bounding box center [347, 13] width 27 height 25
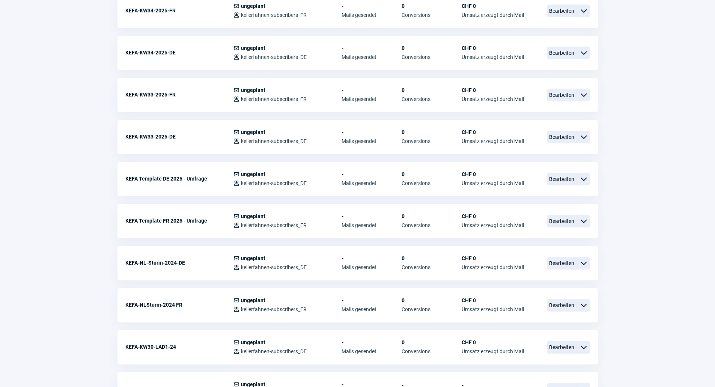
scroll to position [526, 0]
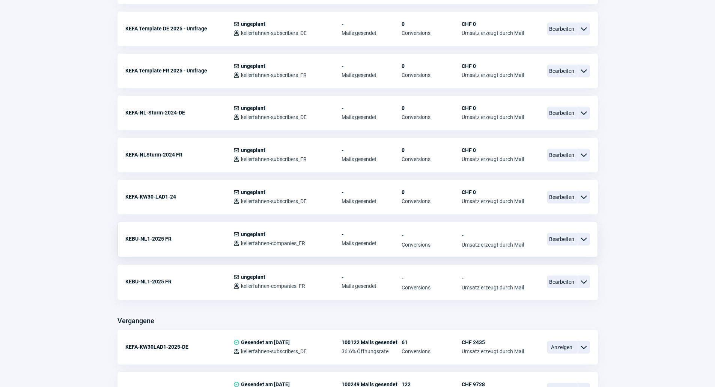
click at [359, 240] on span "ChevronDown icon" at bounding box center [583, 239] width 9 height 9
click at [359, 247] on span "Conversions" at bounding box center [432, 245] width 60 height 6
click at [359, 235] on span "Bearbeiten" at bounding box center [562, 239] width 30 height 13
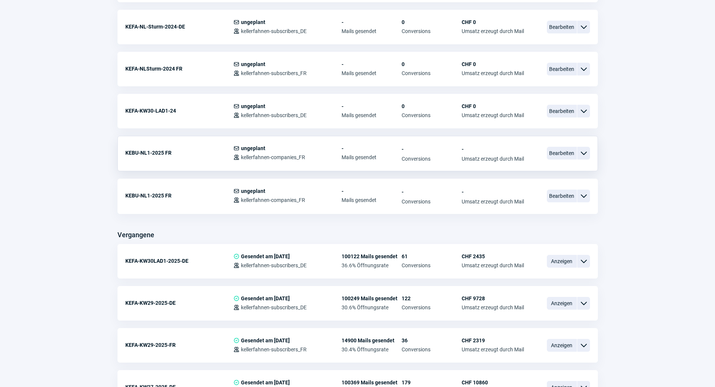
scroll to position [601, 0]
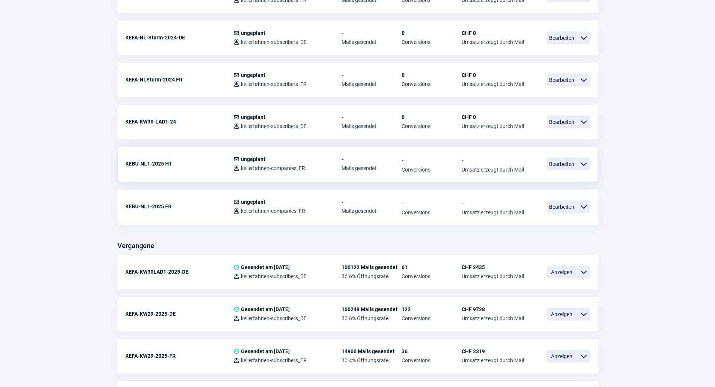
click at [359, 164] on span "ChevronDown icon" at bounding box center [583, 164] width 9 height 9
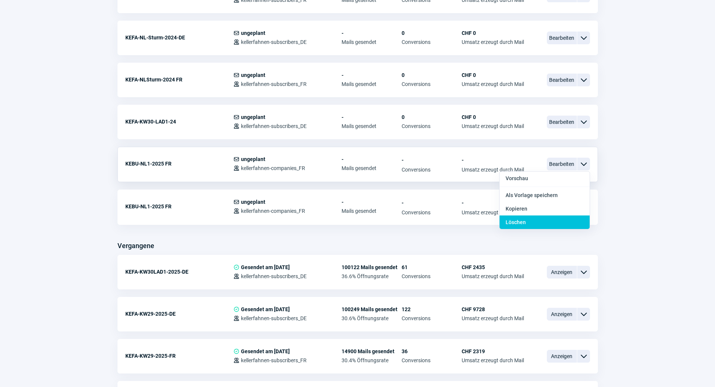
click at [359, 225] on div "Löschen" at bounding box center [545, 223] width 90 height 14
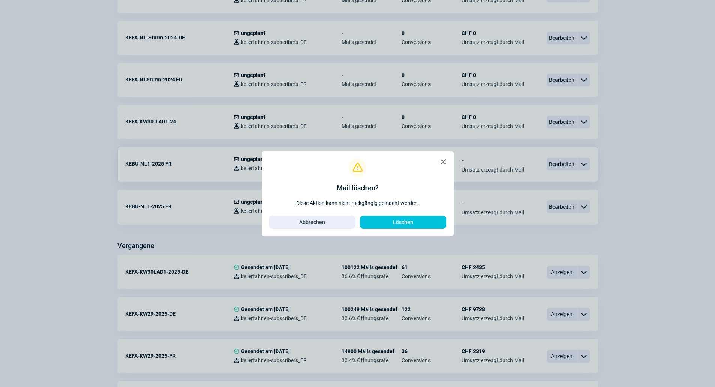
click at [359, 161] on span "X icon" at bounding box center [443, 161] width 9 height 9
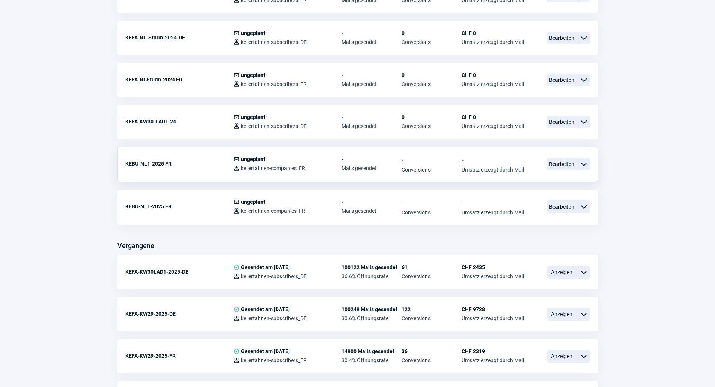
click at [359, 164] on span "ChevronDown icon" at bounding box center [583, 164] width 9 height 9
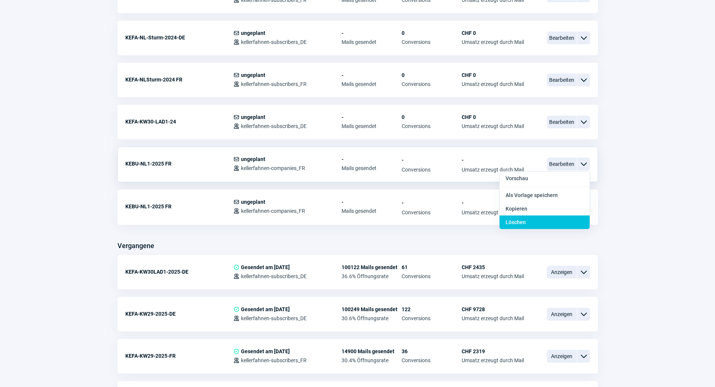
click at [359, 220] on div "Löschen" at bounding box center [545, 223] width 90 height 14
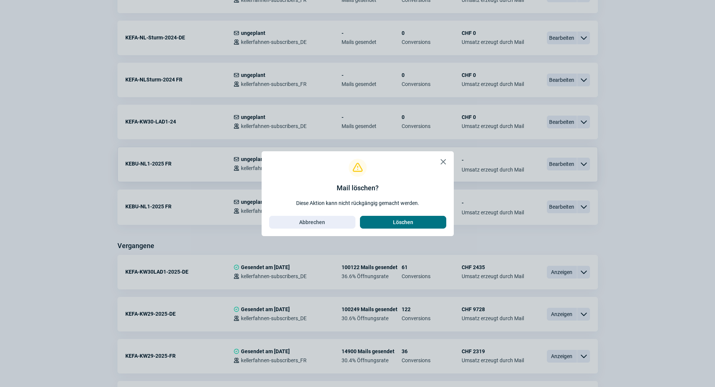
click at [359, 219] on span "Löschen" at bounding box center [403, 222] width 71 height 12
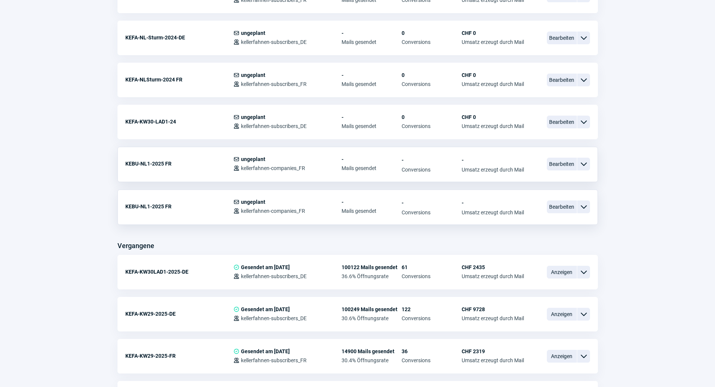
click at [359, 201] on span "-" at bounding box center [372, 202] width 60 height 6
click at [359, 206] on span "ChevronDown icon" at bounding box center [583, 206] width 9 height 9
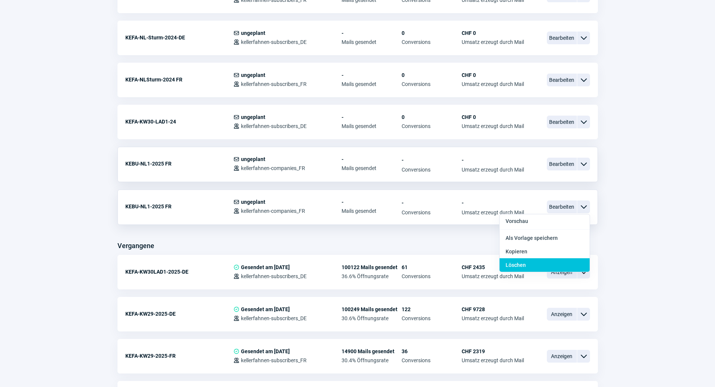
click at [359, 266] on div "Löschen" at bounding box center [545, 265] width 90 height 14
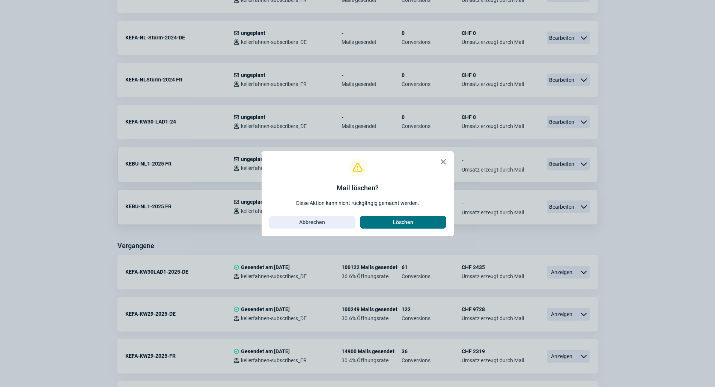
click at [359, 222] on span "Löschen" at bounding box center [403, 222] width 20 height 12
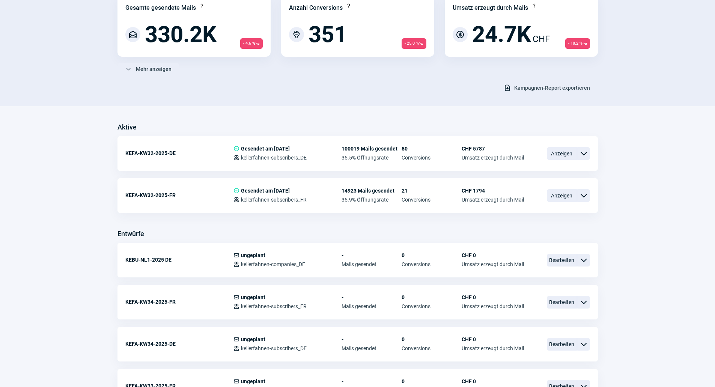
scroll to position [188, 0]
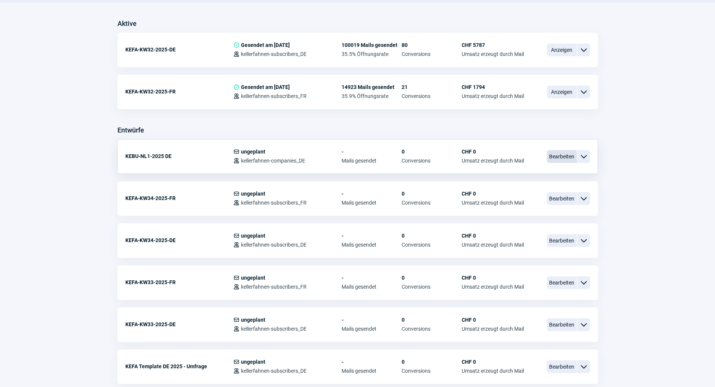
click at [562, 157] on span "Bearbeiten" at bounding box center [562, 156] width 30 height 13
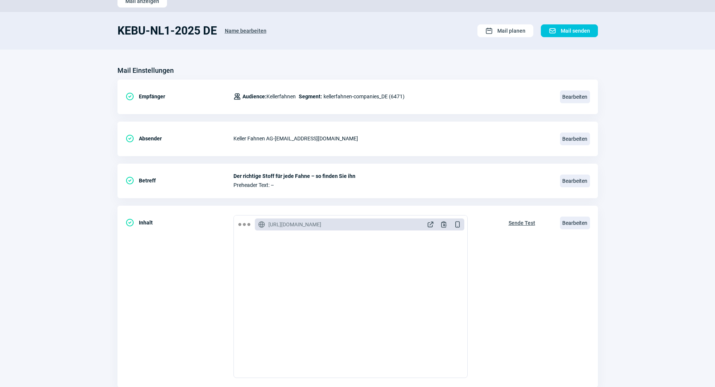
scroll to position [75, 0]
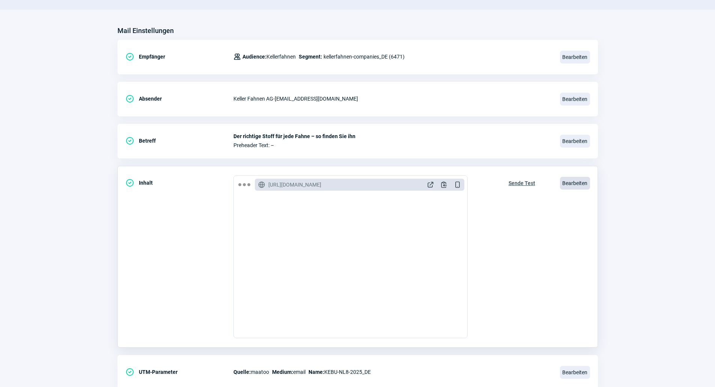
click at [564, 186] on span "Bearbeiten" at bounding box center [575, 183] width 30 height 13
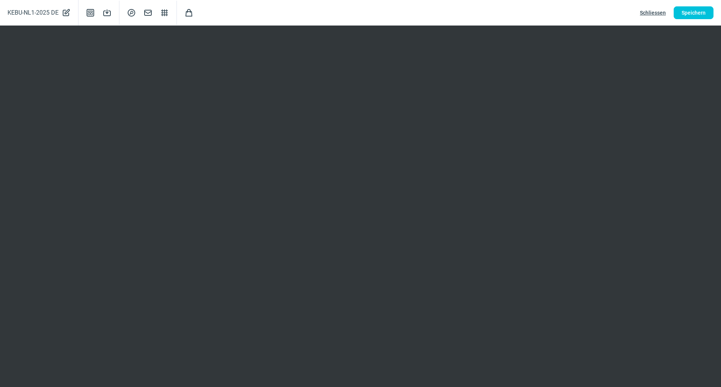
click at [653, 9] on span "Schliessen" at bounding box center [653, 13] width 26 height 12
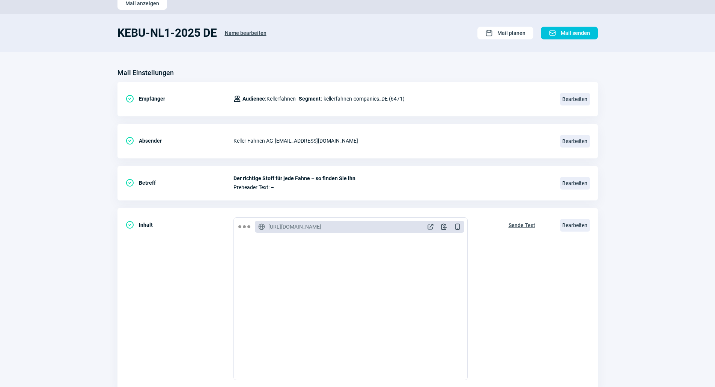
scroll to position [0, 0]
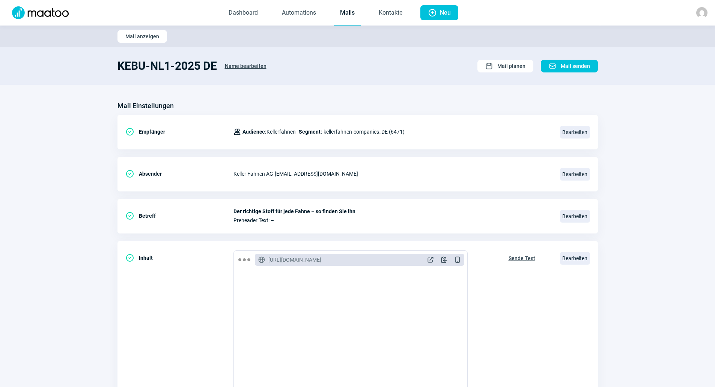
click at [38, 14] on img at bounding box center [41, 12] width 66 height 13
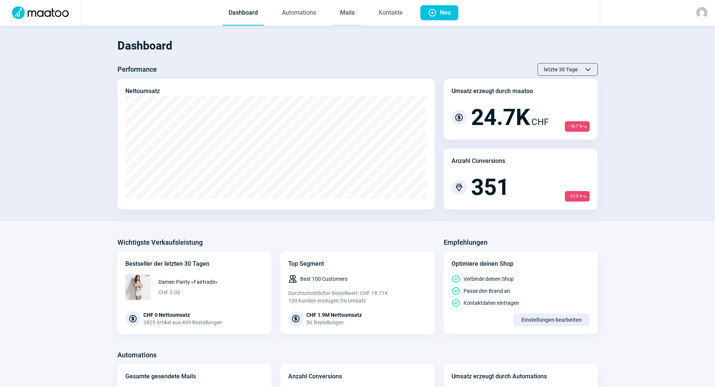
click at [349, 12] on link "Mails" at bounding box center [347, 13] width 27 height 25
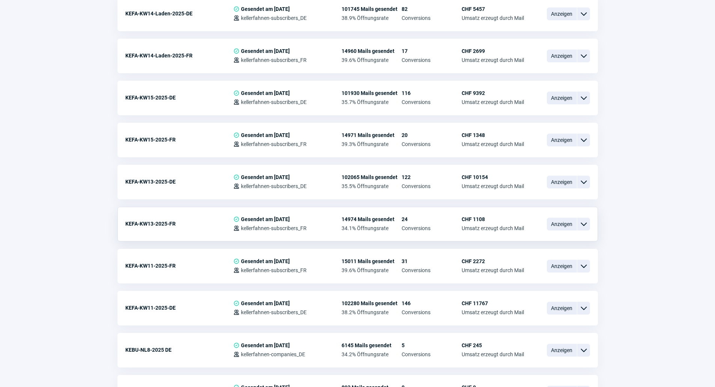
scroll to position [1652, 0]
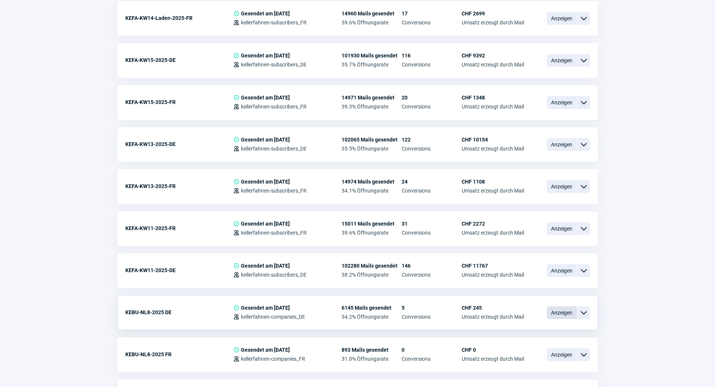
click at [568, 313] on span "Anzeigen" at bounding box center [562, 312] width 30 height 13
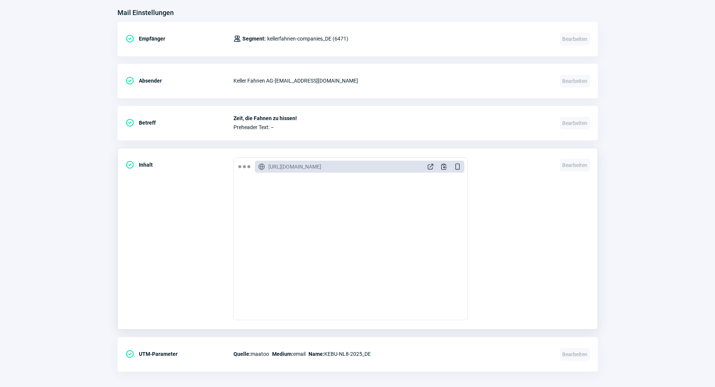
scroll to position [291, 0]
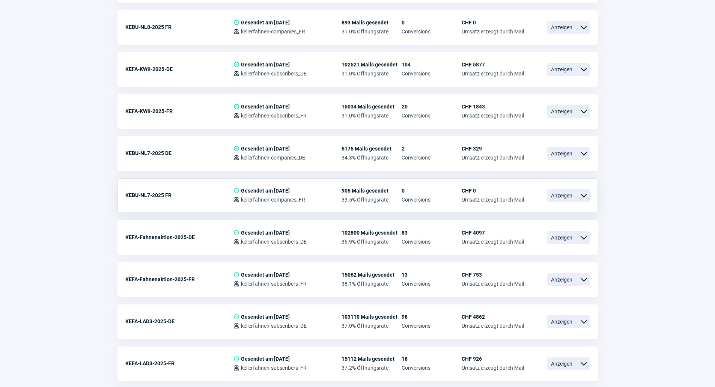
scroll to position [2066, 0]
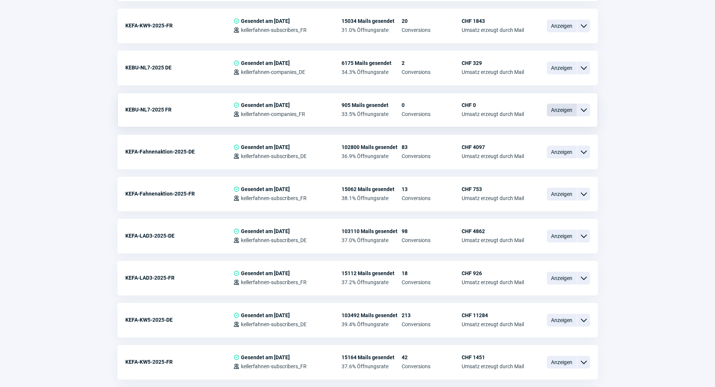
click at [564, 109] on span "Anzeigen" at bounding box center [562, 110] width 30 height 13
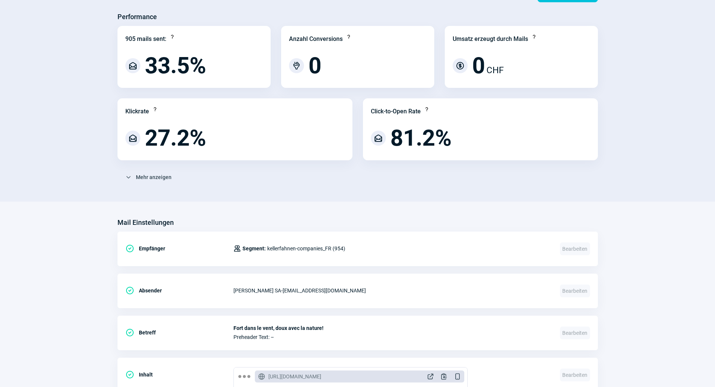
scroll to position [66, 0]
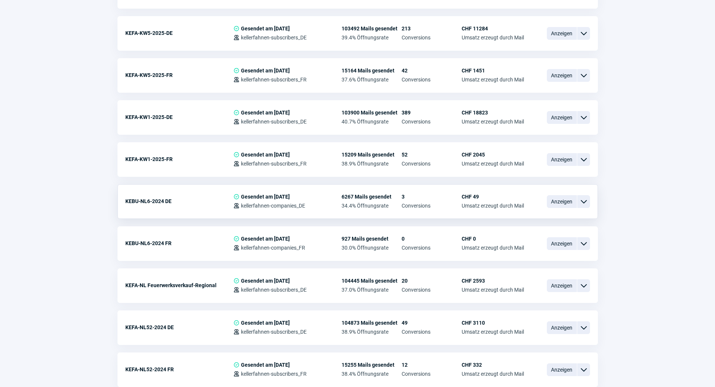
scroll to position [2366, 0]
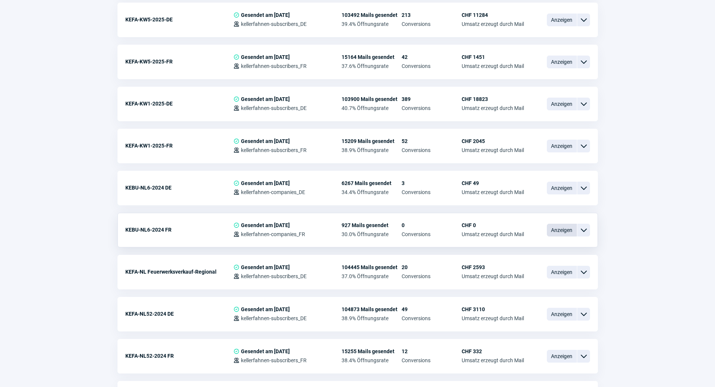
click at [555, 231] on span "Anzeigen" at bounding box center [562, 230] width 30 height 13
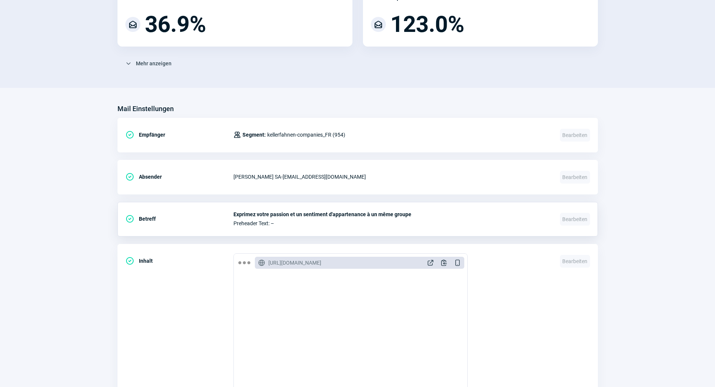
scroll to position [291, 0]
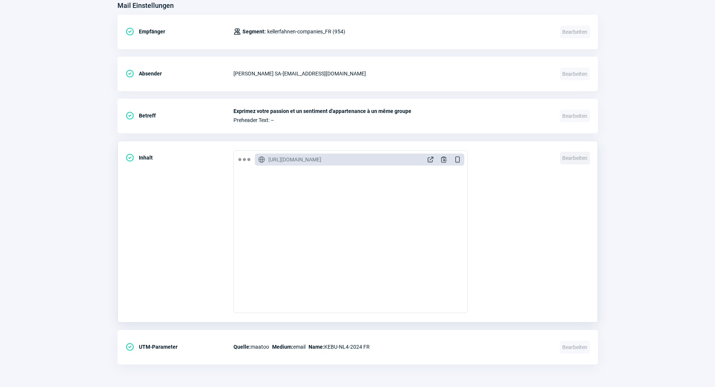
click at [563, 158] on span "Bearbeiten" at bounding box center [575, 158] width 30 height 13
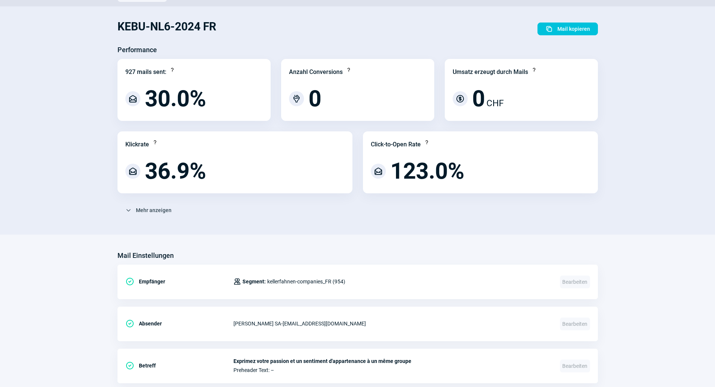
scroll to position [0, 0]
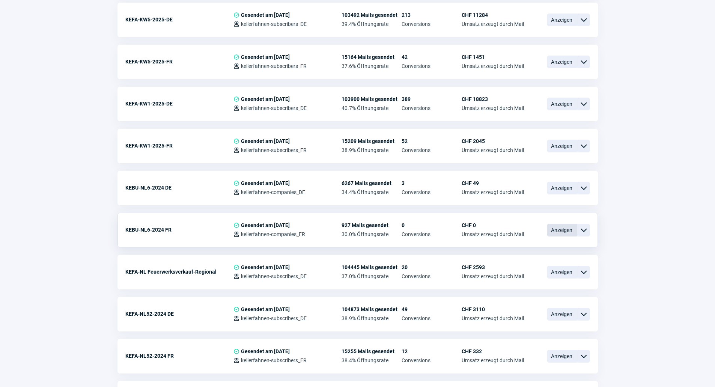
click at [561, 235] on span "Anzeigen" at bounding box center [562, 230] width 30 height 13
click at [587, 230] on span "ChevronDown icon" at bounding box center [583, 230] width 9 height 9
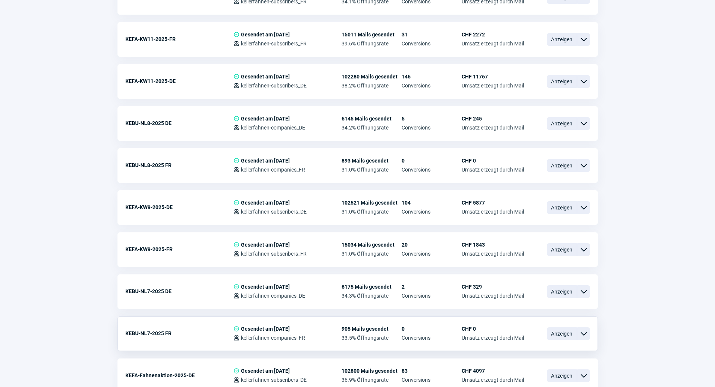
scroll to position [1840, 0]
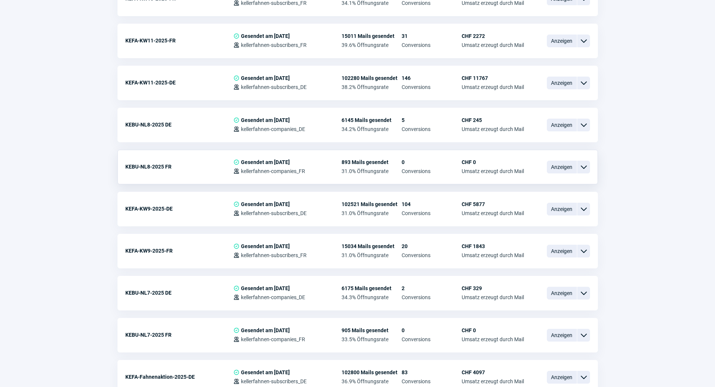
click at [582, 166] on span "ChevronDown icon" at bounding box center [583, 167] width 9 height 9
click at [546, 192] on div "Vorschau" at bounding box center [545, 199] width 90 height 14
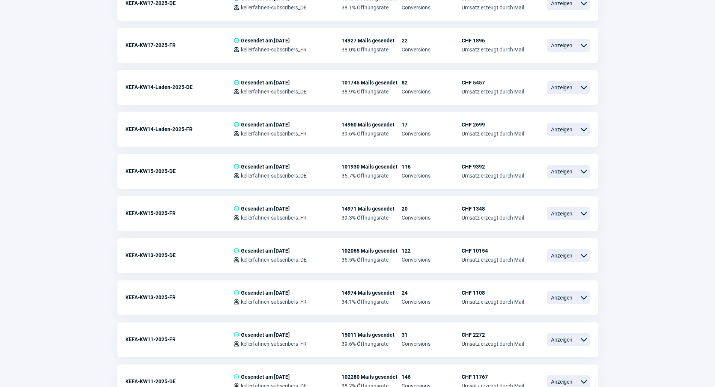
scroll to position [1465, 0]
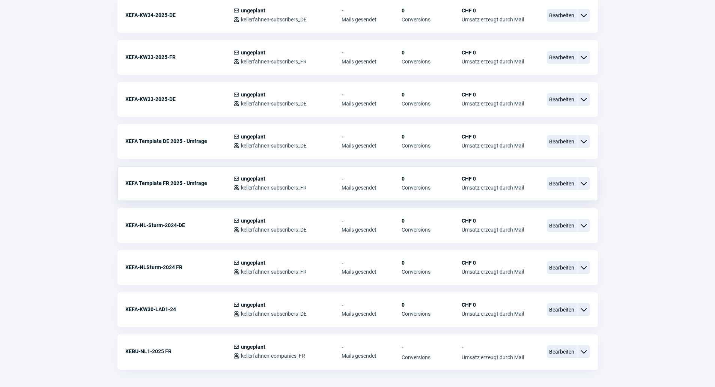
scroll to position [563, 0]
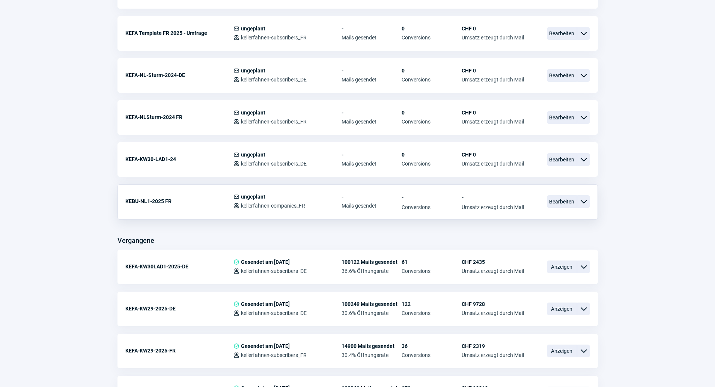
click at [586, 199] on span "ChevronDown icon" at bounding box center [583, 201] width 9 height 9
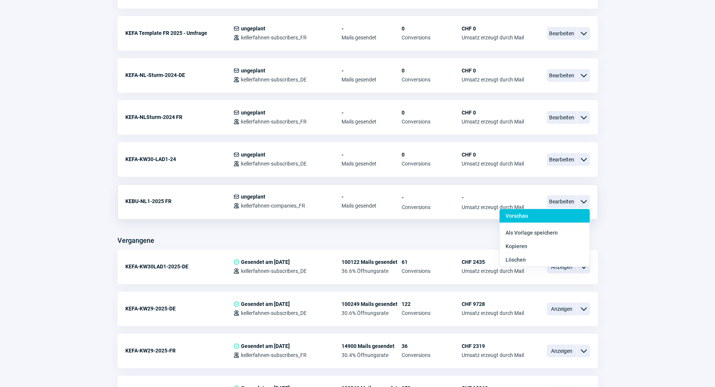
click at [541, 226] on div "Vorschau" at bounding box center [545, 233] width 90 height 14
